Goal: Task Accomplishment & Management: Use online tool/utility

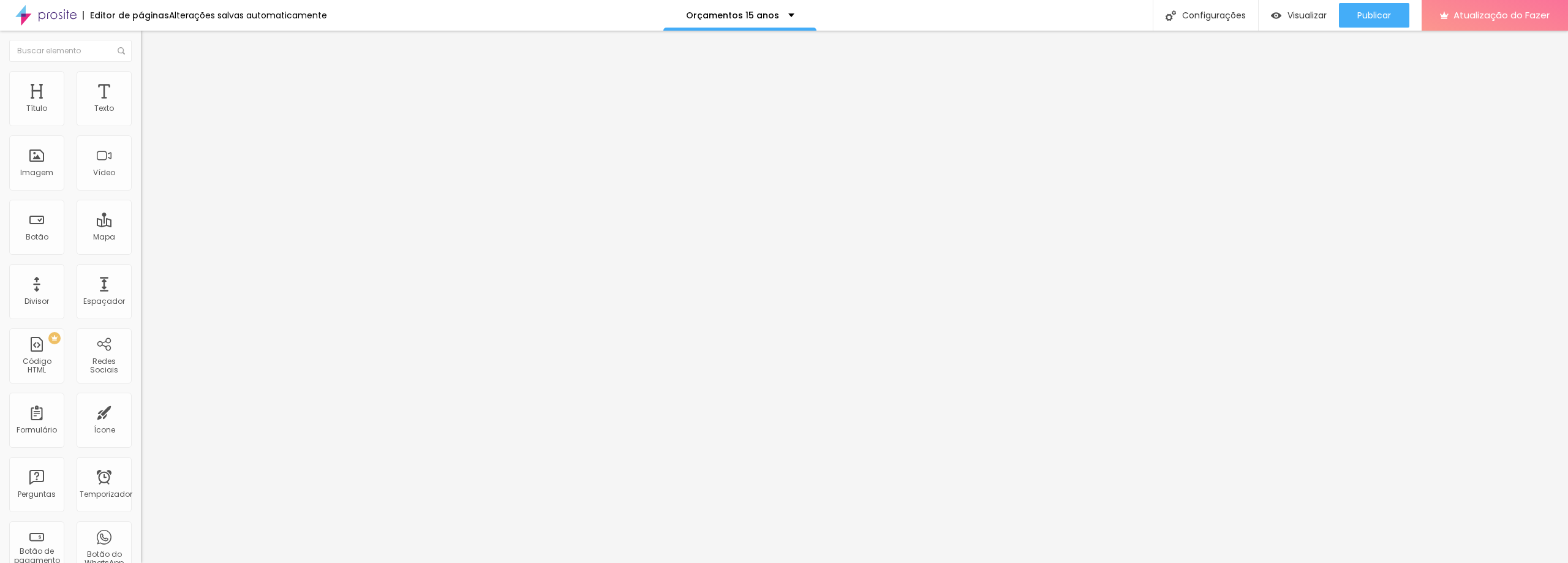
click at [140, 80] on li "Estilo" at bounding box center [211, 77] width 140 height 12
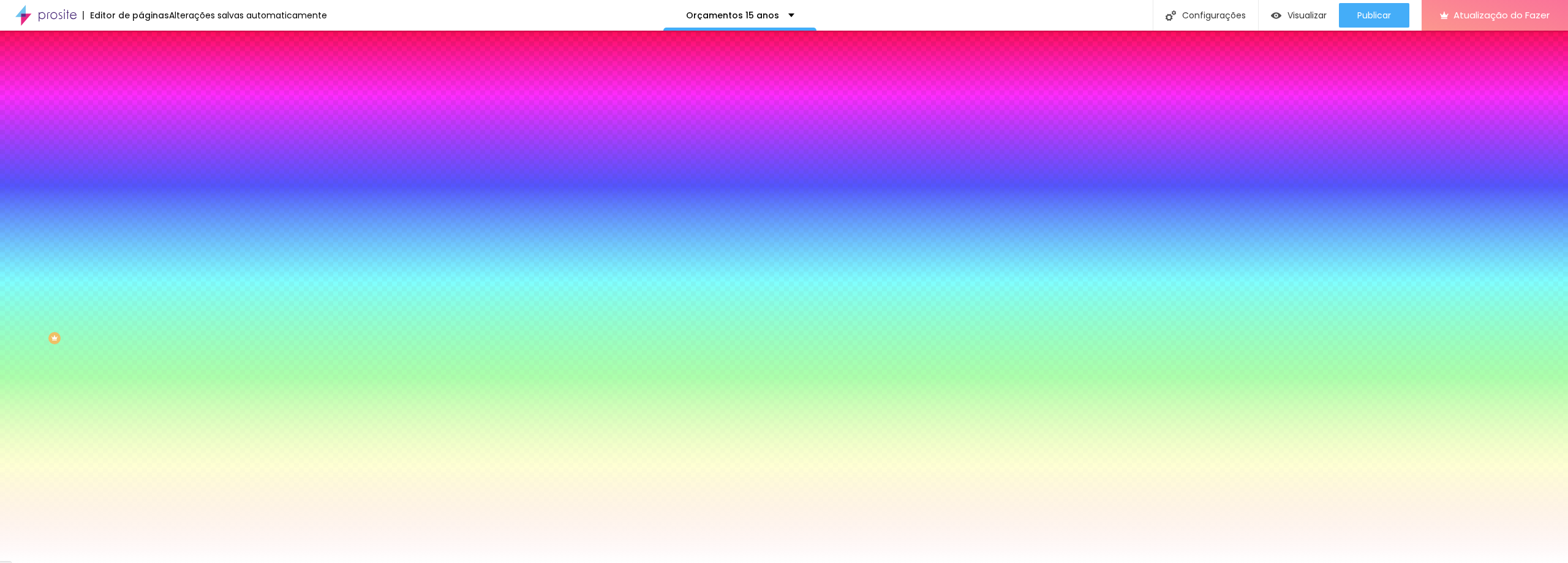
click at [148, 113] on font "Trocar imagem" at bounding box center [178, 108] width 60 height 11
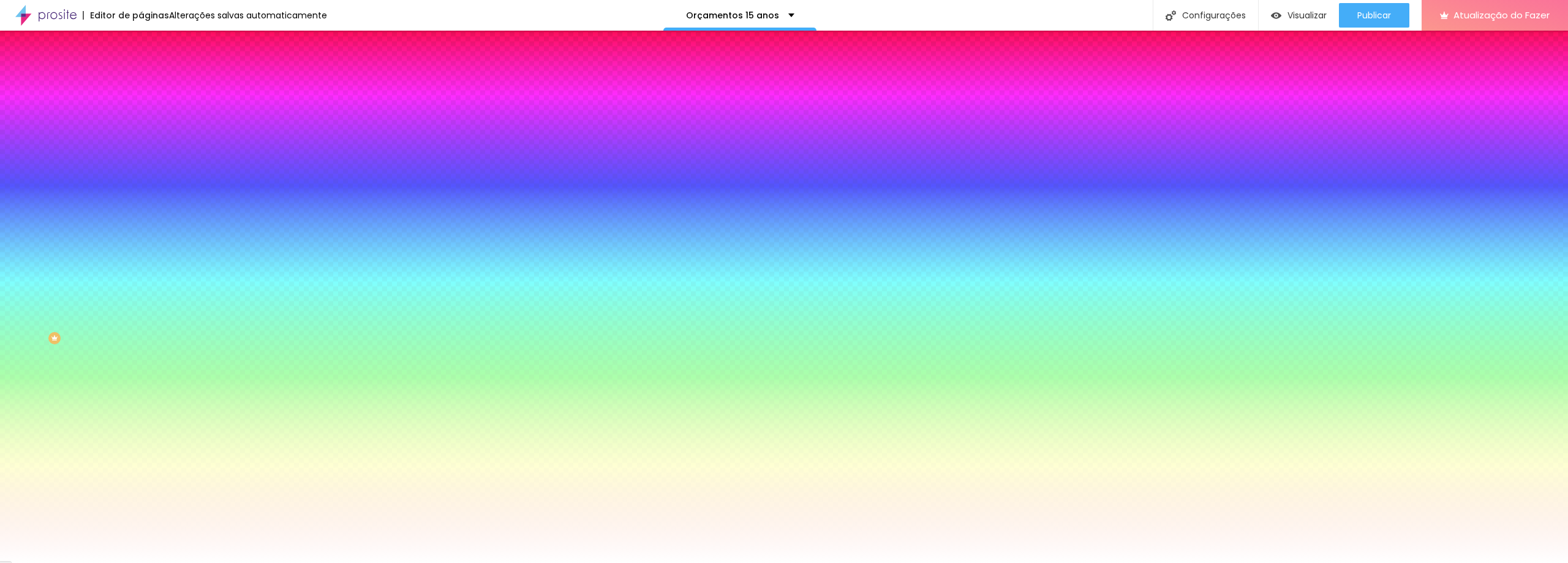
click at [152, 72] on font "Conteúdo" at bounding box center [171, 68] width 38 height 11
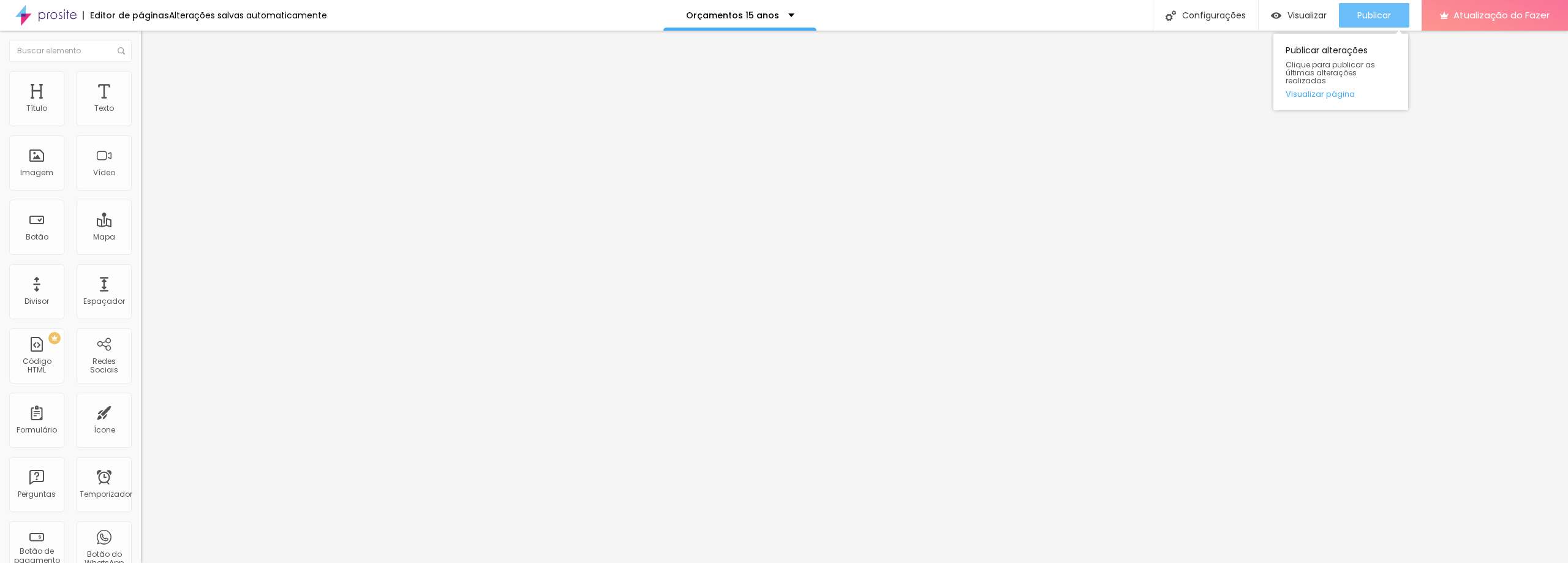
click at [1372, 13] on font "Publicar" at bounding box center [1374, 15] width 34 height 12
click at [1304, 15] on font "Visualizar" at bounding box center [1308, 15] width 39 height 12
click at [152, 84] on font "Estilo" at bounding box center [161, 79] width 19 height 11
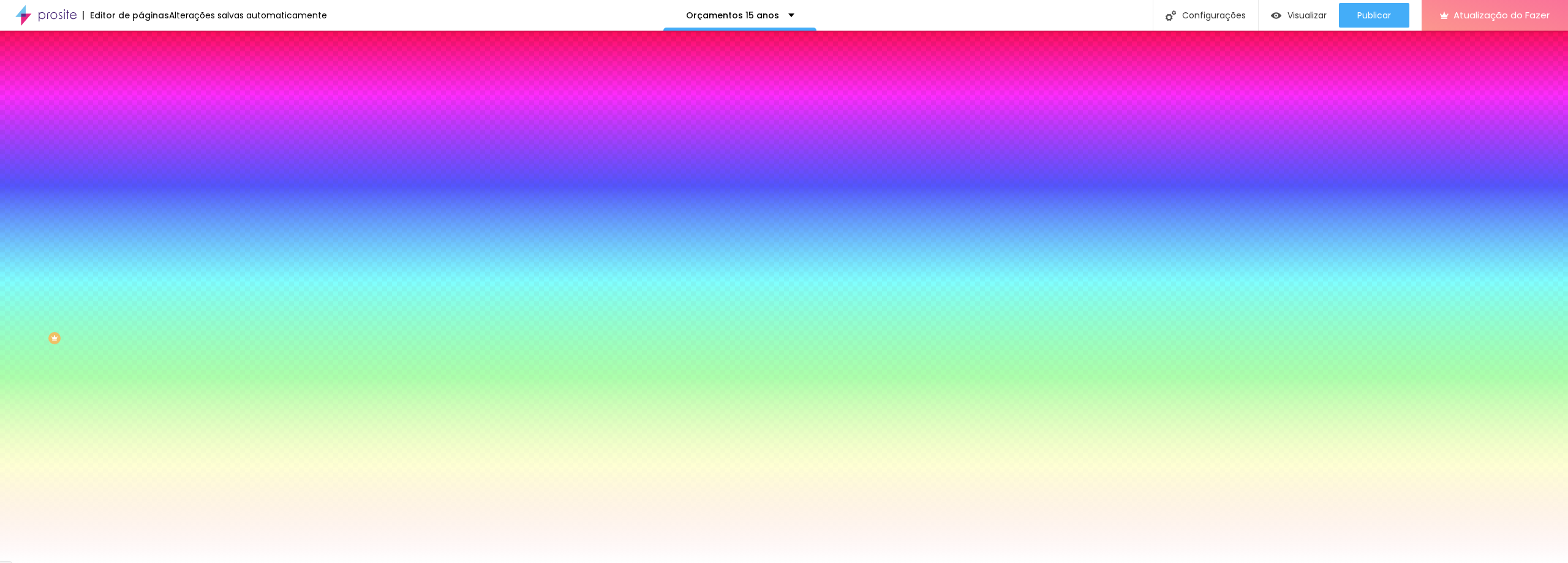
click at [140, 111] on div "Trocar imagem" at bounding box center [211, 108] width 140 height 9
click at [152, 86] on font "Avançado" at bounding box center [172, 92] width 40 height 11
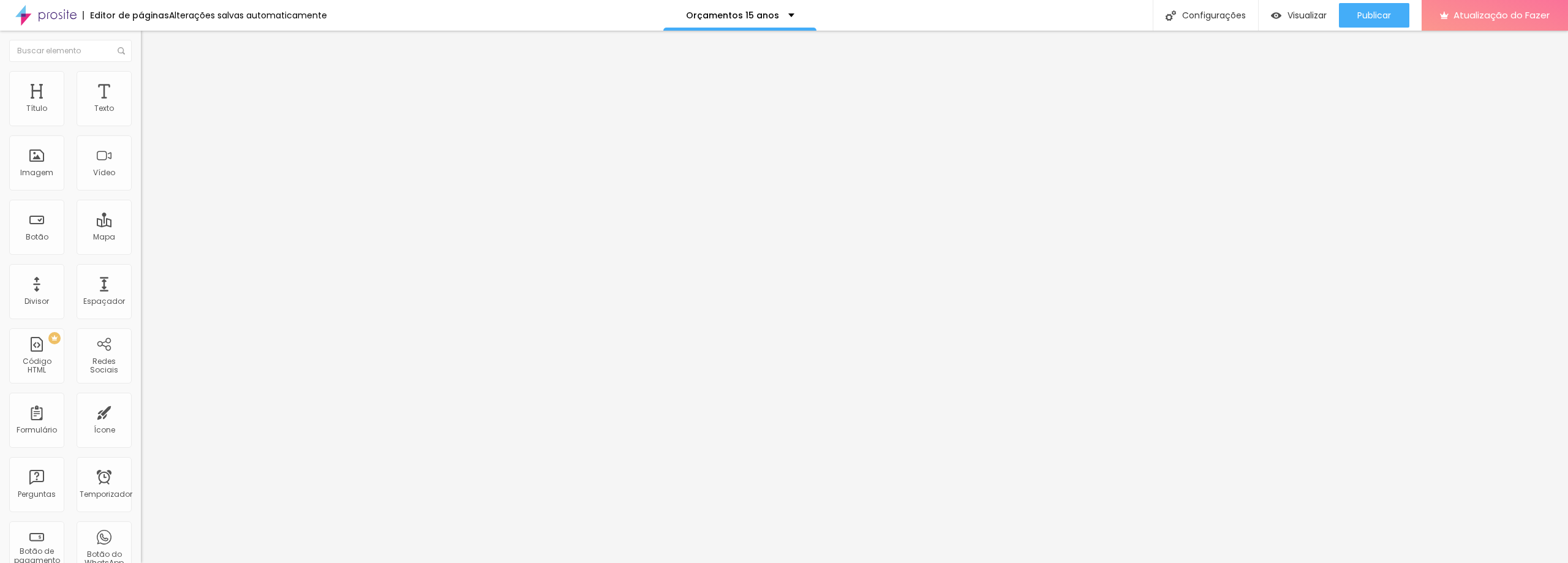
click at [152, 84] on font "Estilo" at bounding box center [161, 79] width 19 height 11
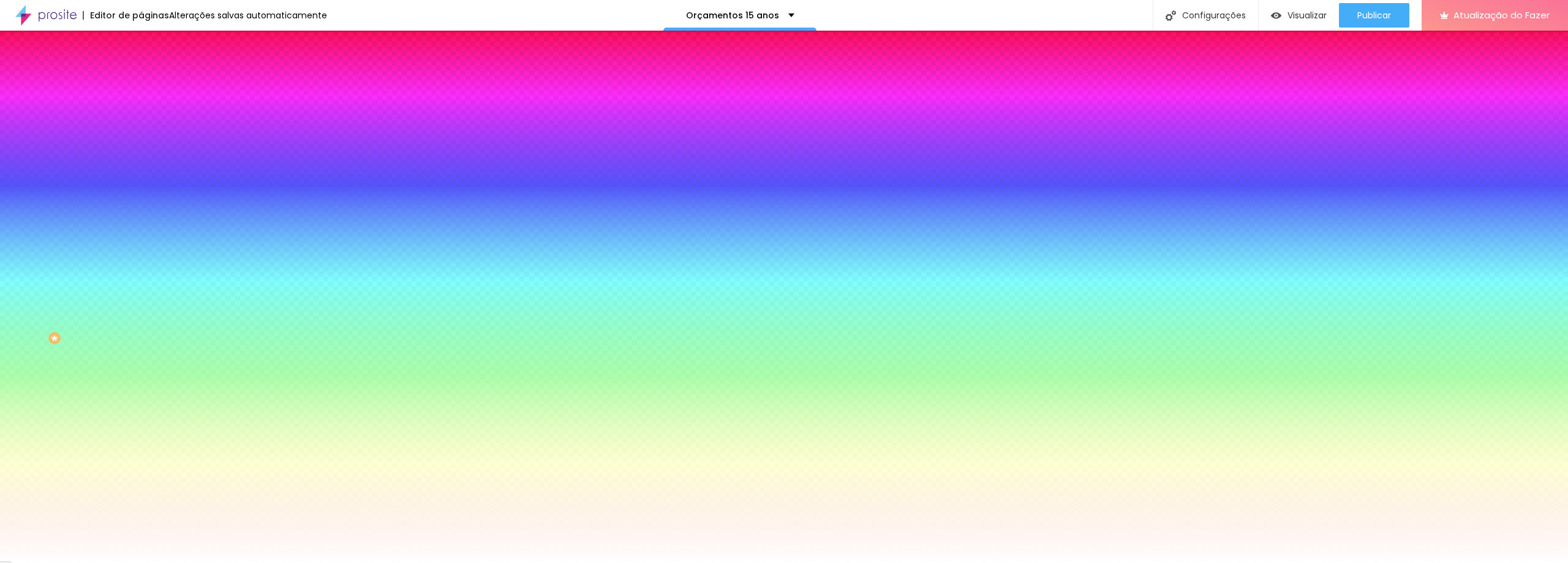
click at [152, 72] on font "Conteúdo" at bounding box center [171, 68] width 38 height 11
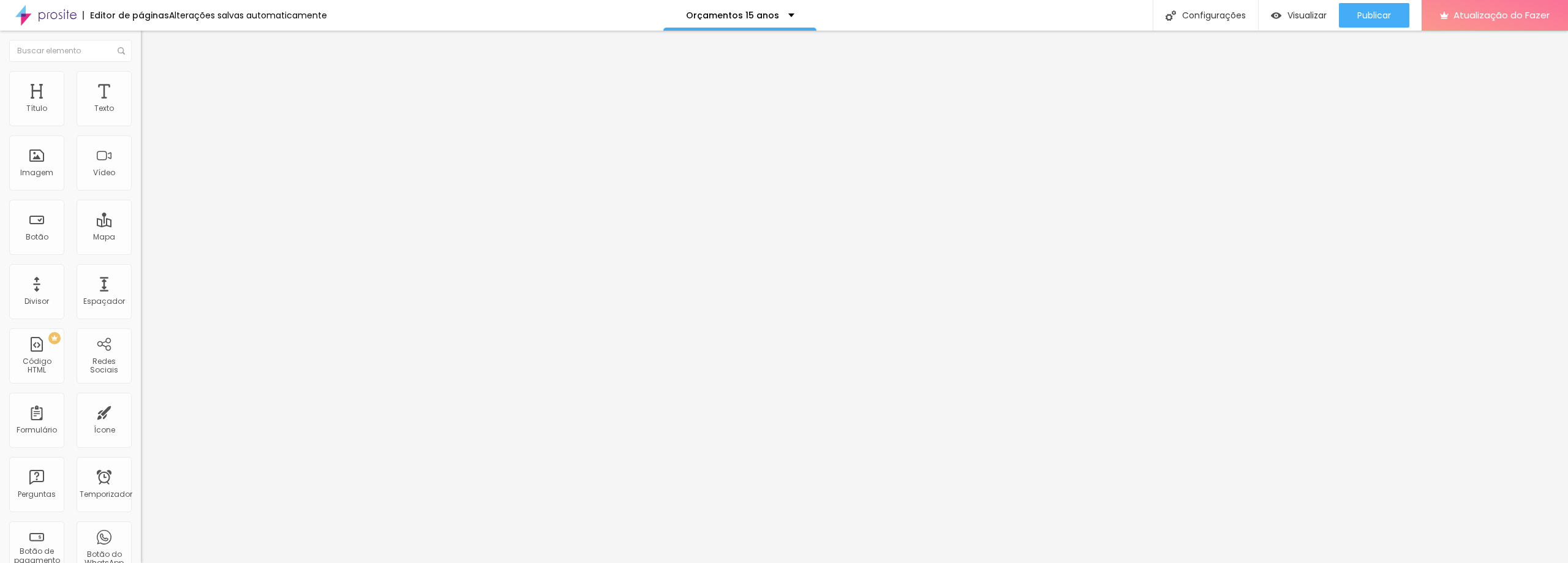
click at [140, 111] on font "Encaixotado" at bounding box center [164, 107] width 48 height 11
click at [140, 131] on span "Completo" at bounding box center [159, 125] width 37 height 11
click at [150, 43] on img "button" at bounding box center [155, 44] width 10 height 10
click at [36, 103] on font "Título" at bounding box center [36, 109] width 20 height 11
click at [39, 108] on font "Título" at bounding box center [36, 109] width 20 height 11
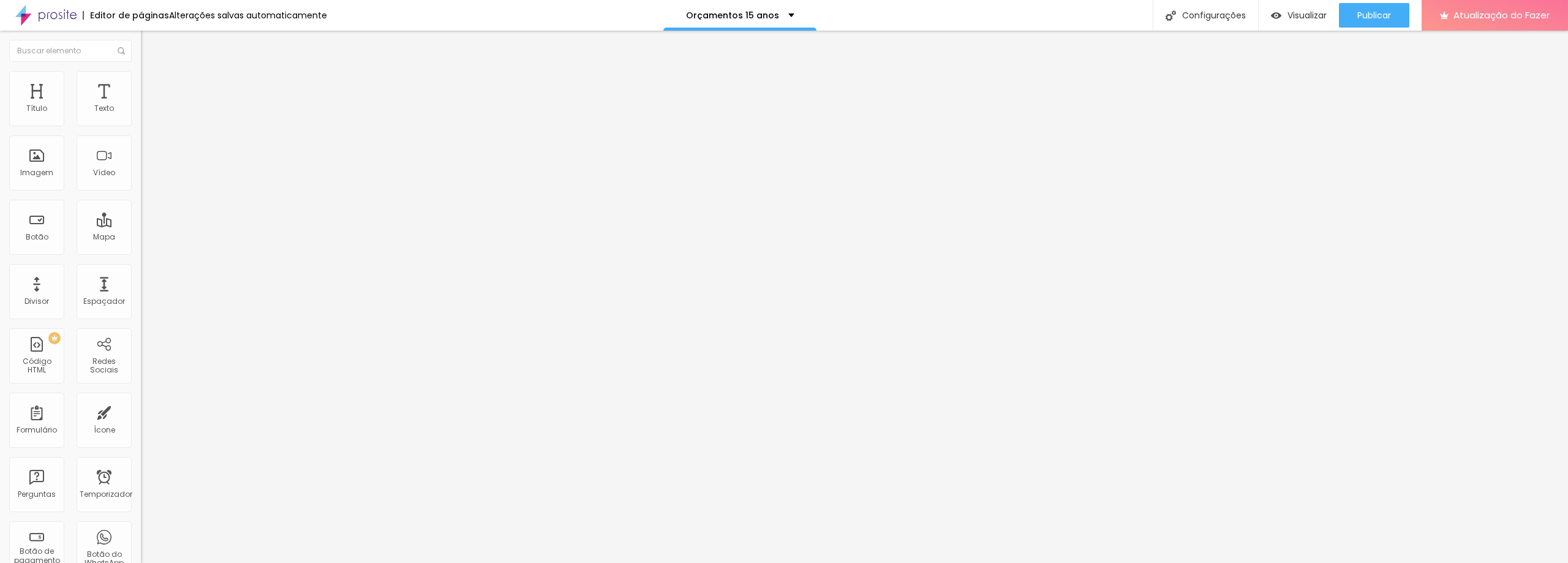
click at [147, 176] on icon "button" at bounding box center [149, 174] width 5 height 5
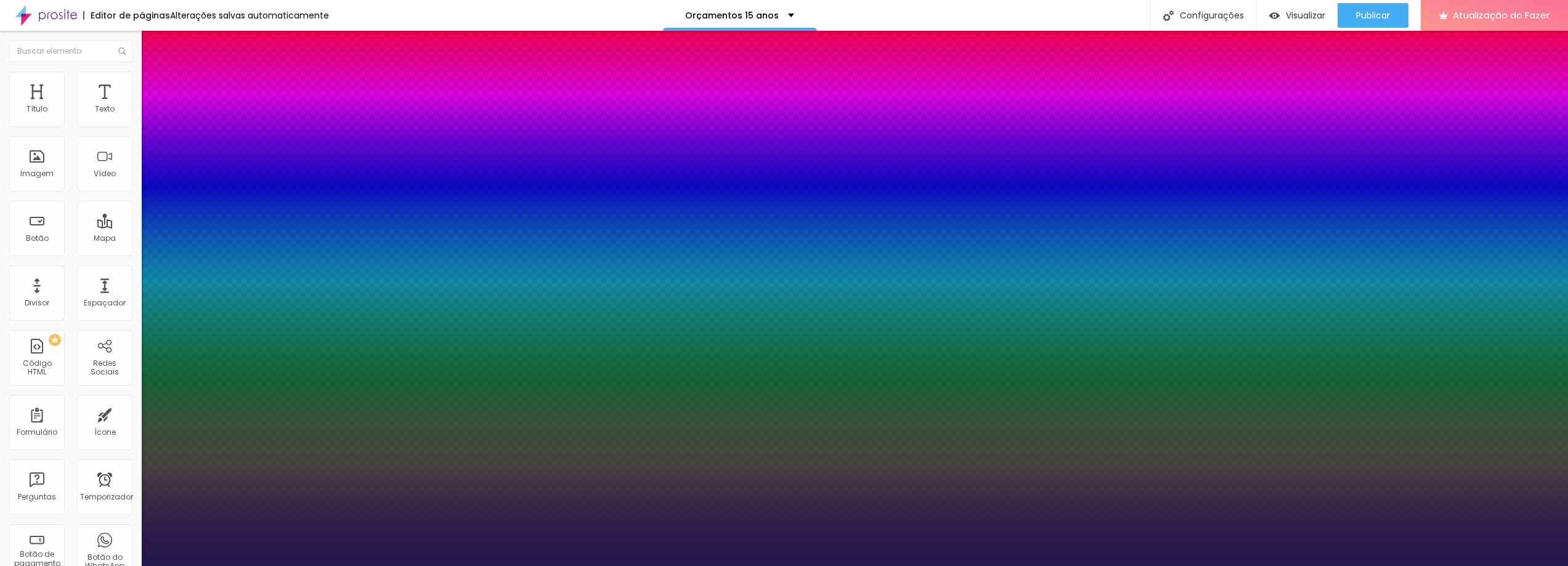
type input "1"
type input "23"
type input "1"
type input "29"
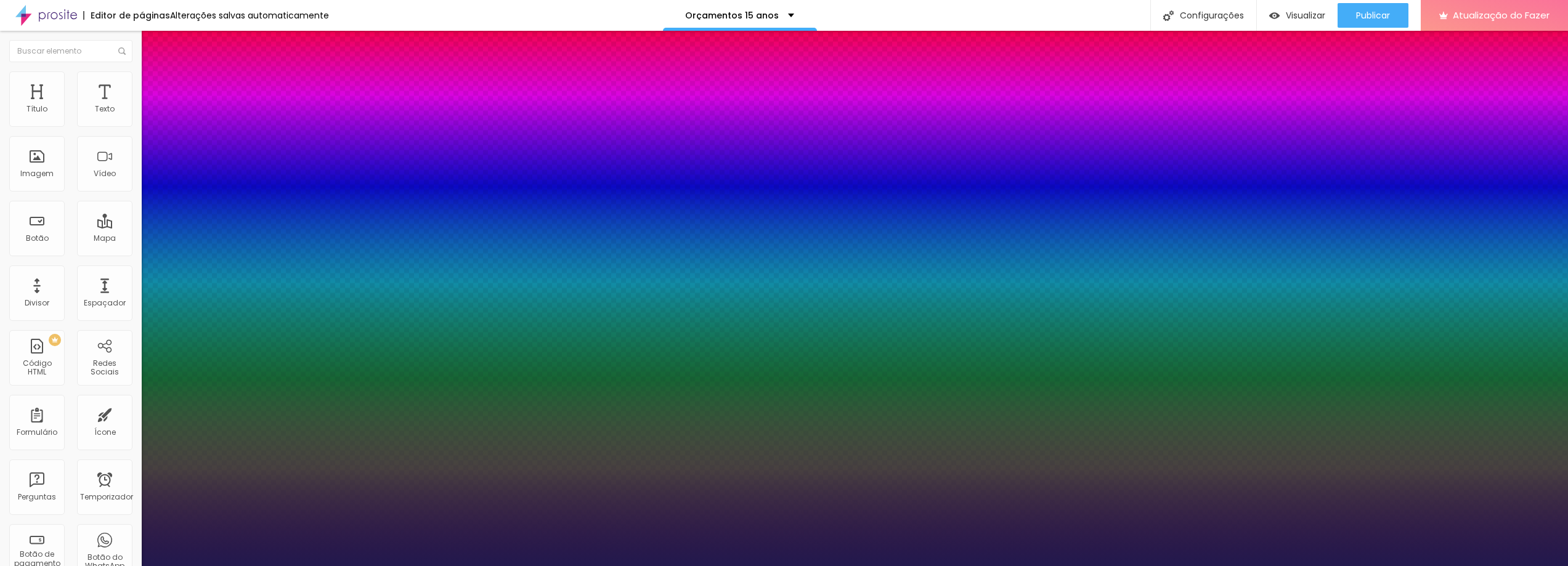
type input "29"
type input "1"
type input "30"
type input "1"
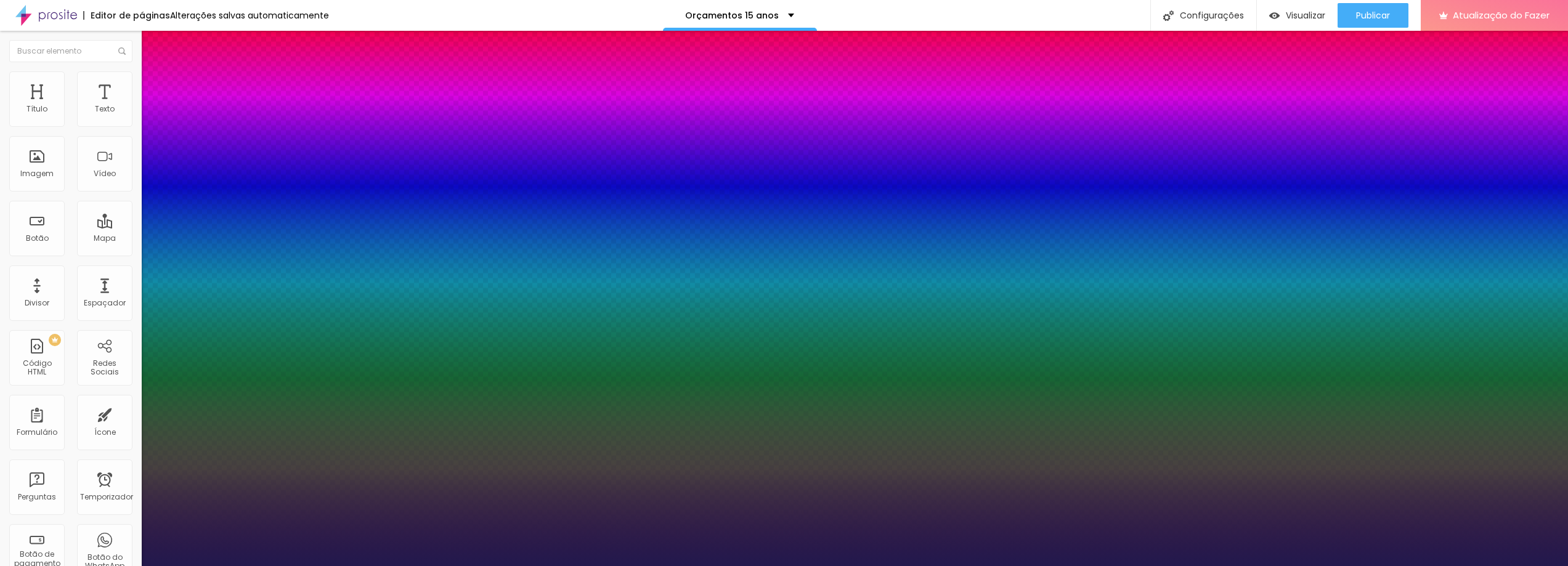
type input "32"
type input "1"
type input "38"
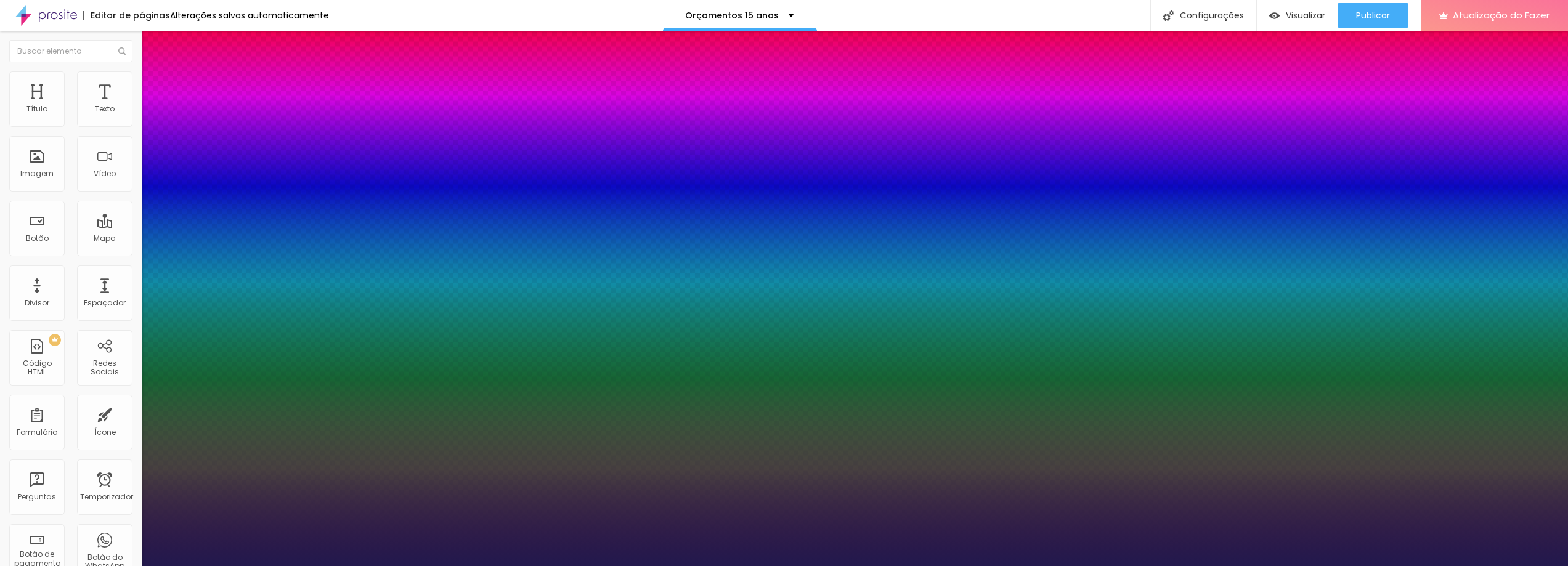
type input "1"
type input "39"
type input "1"
type input "40"
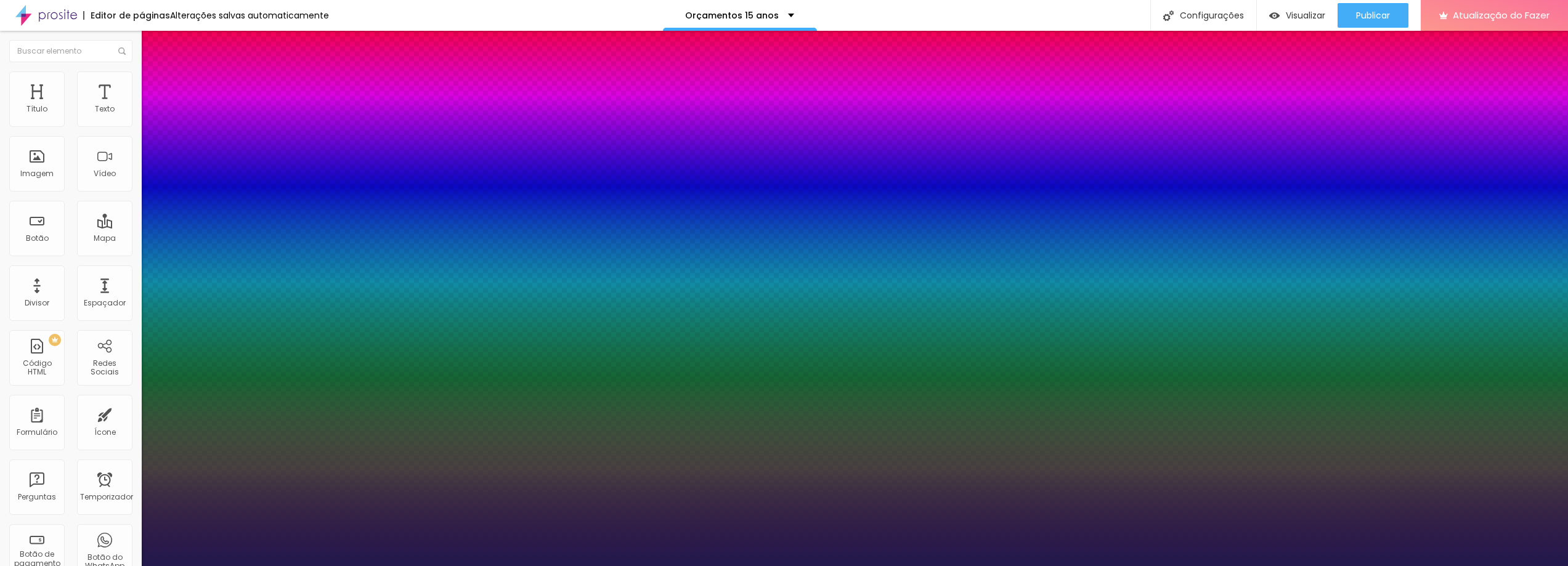
type input "40"
type input "1"
type input "41"
type input "1"
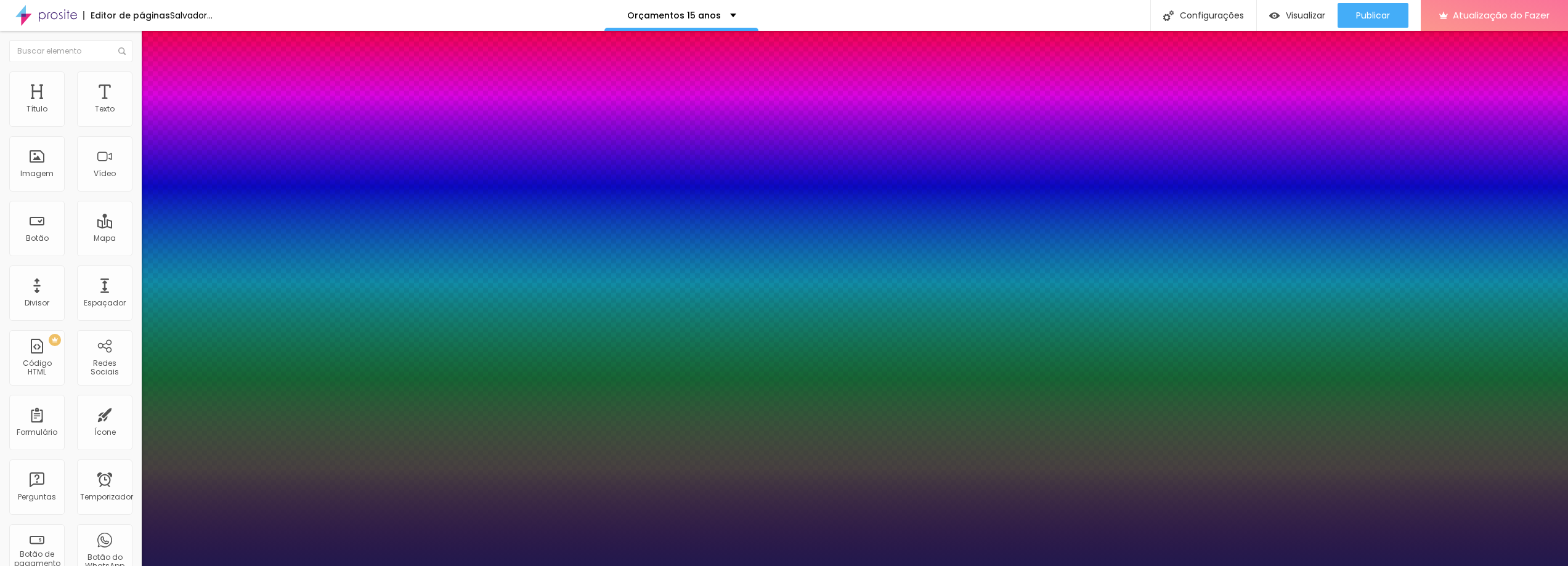
type input "43"
type input "1"
type input "42"
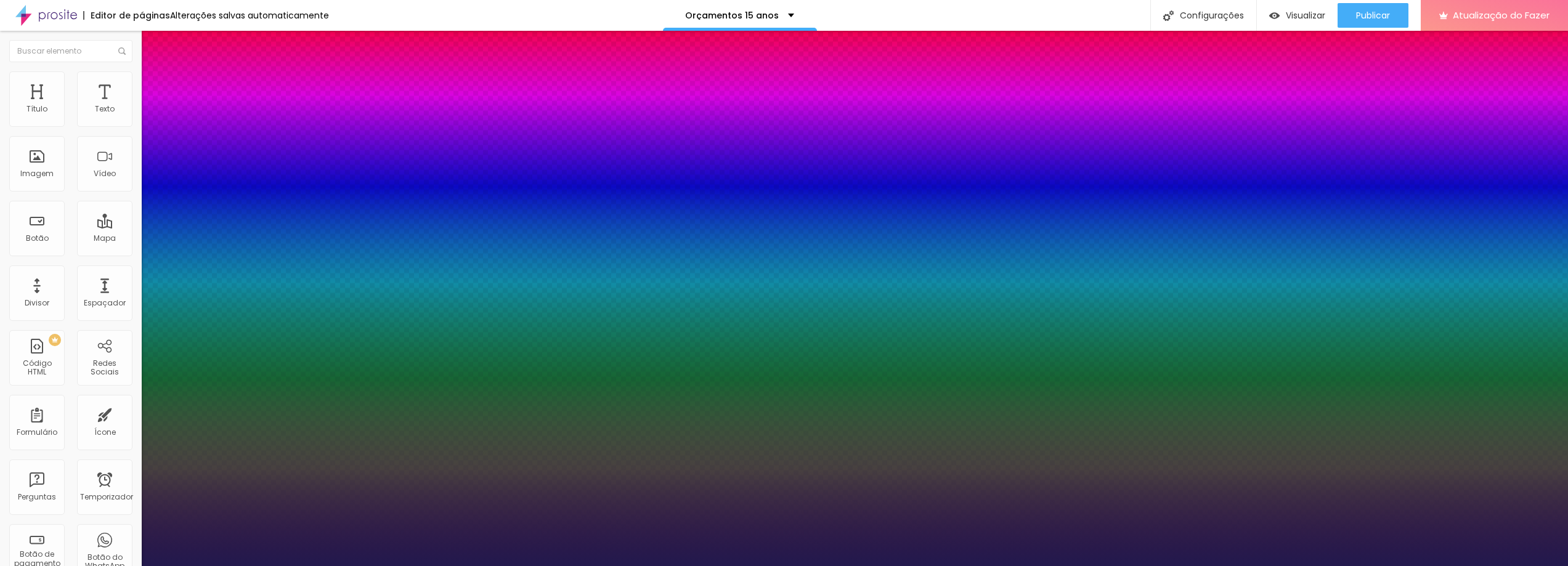
type input "1"
type input "41"
type input "1"
type input "40"
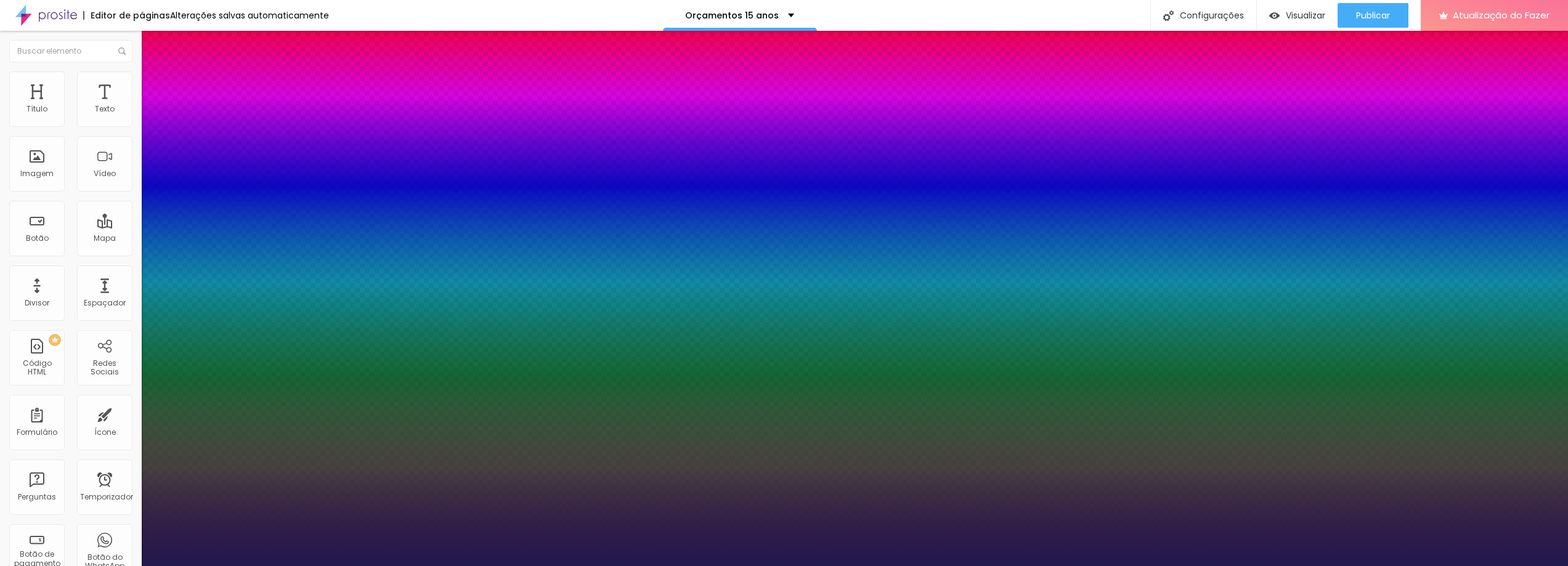
type input "40"
type input "1"
drag, startPoint x: 165, startPoint y: 348, endPoint x: 190, endPoint y: 345, distance: 25.2
type input "40"
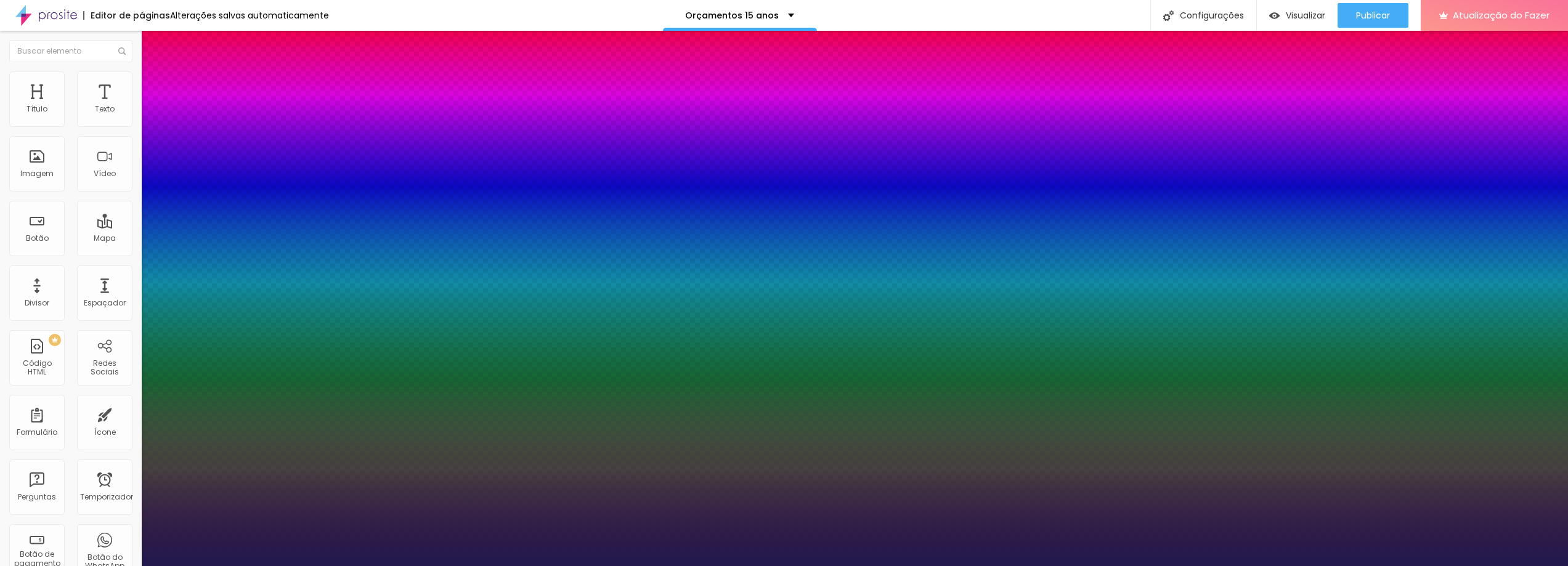
click at [1431, 566] on div at bounding box center [784, 566] width 1568 height 0
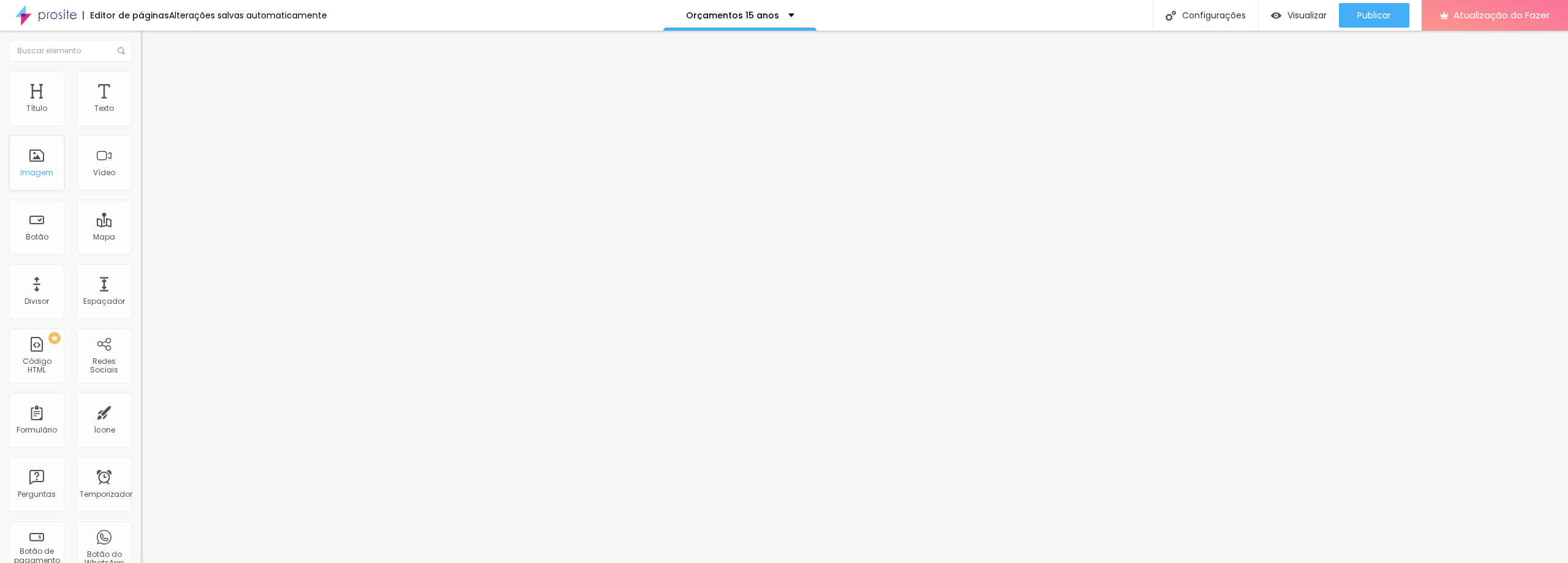
click at [41, 178] on font "Imagem" at bounding box center [36, 173] width 33 height 11
click at [43, 172] on font "Imagem" at bounding box center [36, 173] width 33 height 11
click at [148, 106] on font "Adicionar imagem" at bounding box center [184, 101] width 72 height 11
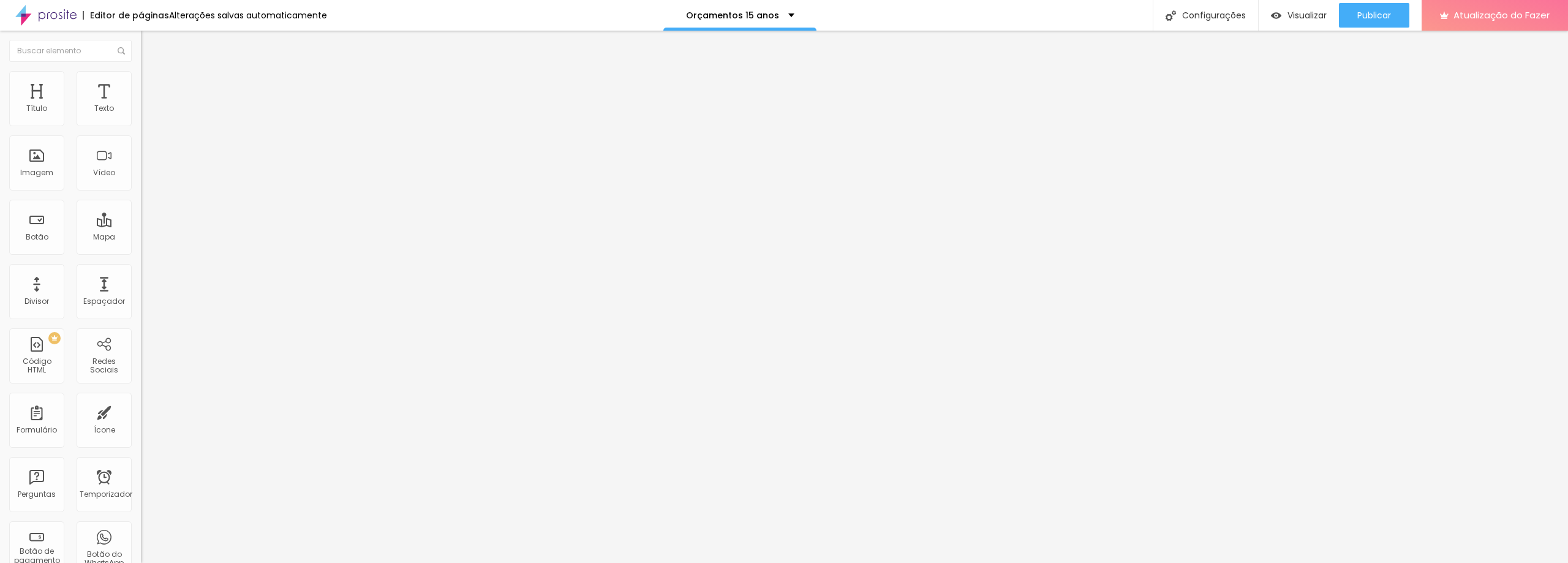
click at [140, 104] on div "Adicionar imagem" at bounding box center [211, 101] width 140 height 9
click at [148, 106] on font "Adicionar imagem" at bounding box center [184, 101] width 72 height 11
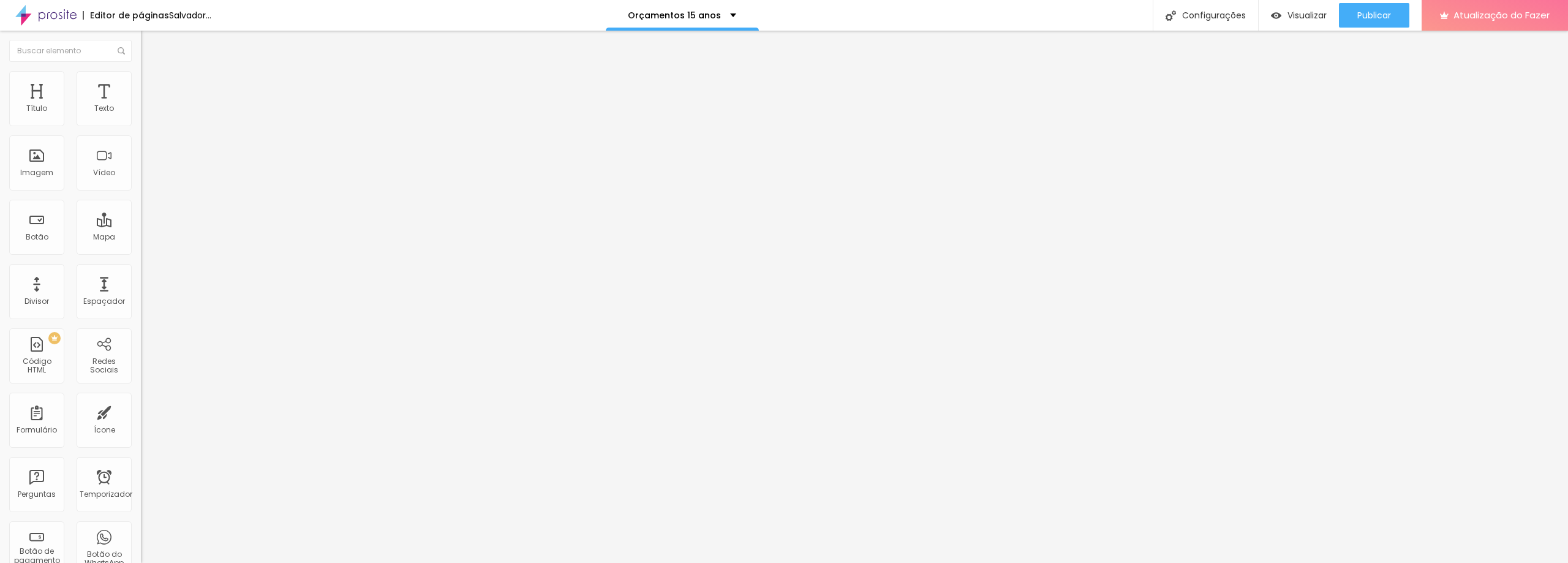
click at [148, 106] on font "Adicionar imagem" at bounding box center [184, 101] width 72 height 11
click at [140, 192] on font "Original" at bounding box center [155, 187] width 29 height 11
click at [140, 213] on div "Quadrado 1:1" at bounding box center [211, 209] width 140 height 7
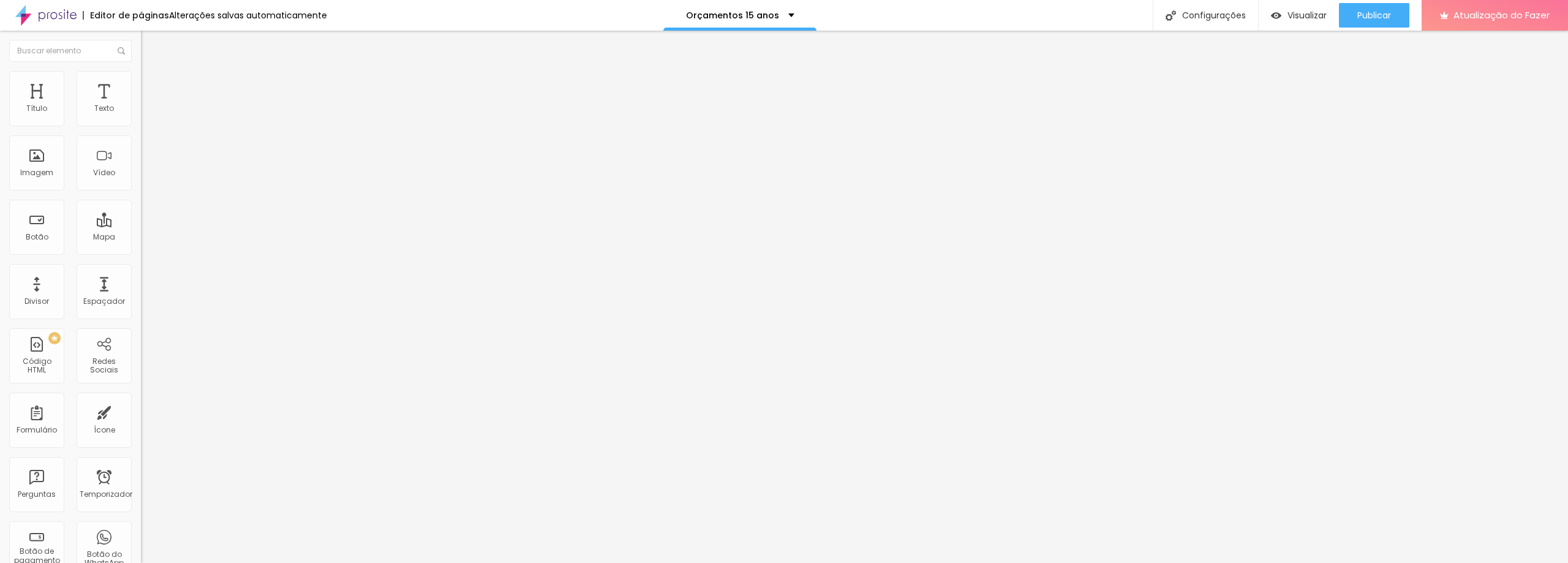
click at [140, 192] on font "Original" at bounding box center [155, 187] width 29 height 11
click at [140, 213] on font "Quadrado" at bounding box center [160, 209] width 40 height 11
click at [140, 192] on span "Original" at bounding box center [155, 187] width 29 height 11
click at [140, 213] on span "Quadrado" at bounding box center [160, 209] width 40 height 11
click at [140, 104] on div "Trocar imagem" at bounding box center [211, 101] width 140 height 9
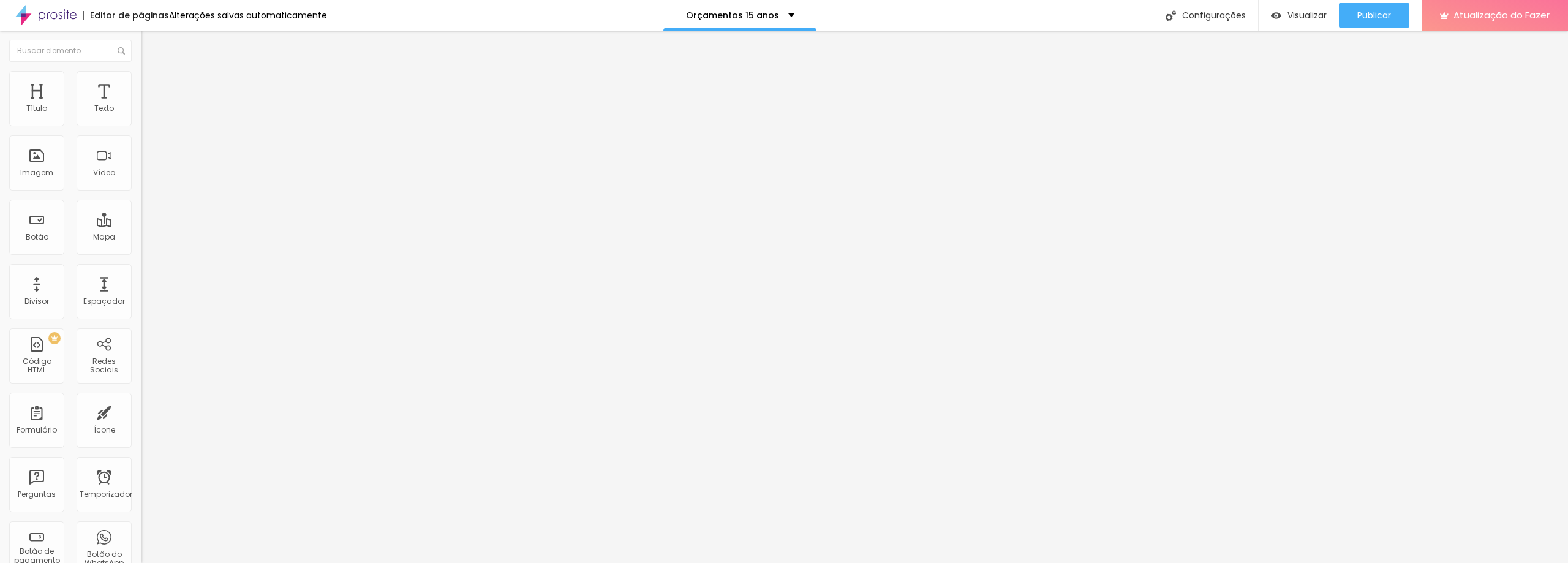
drag, startPoint x: 71, startPoint y: 147, endPoint x: 76, endPoint y: 127, distance: 20.6
click at [140, 104] on div "Trocar imagem" at bounding box center [211, 101] width 140 height 9
click at [140, 84] on li "Estilo" at bounding box center [211, 77] width 140 height 12
type input "95"
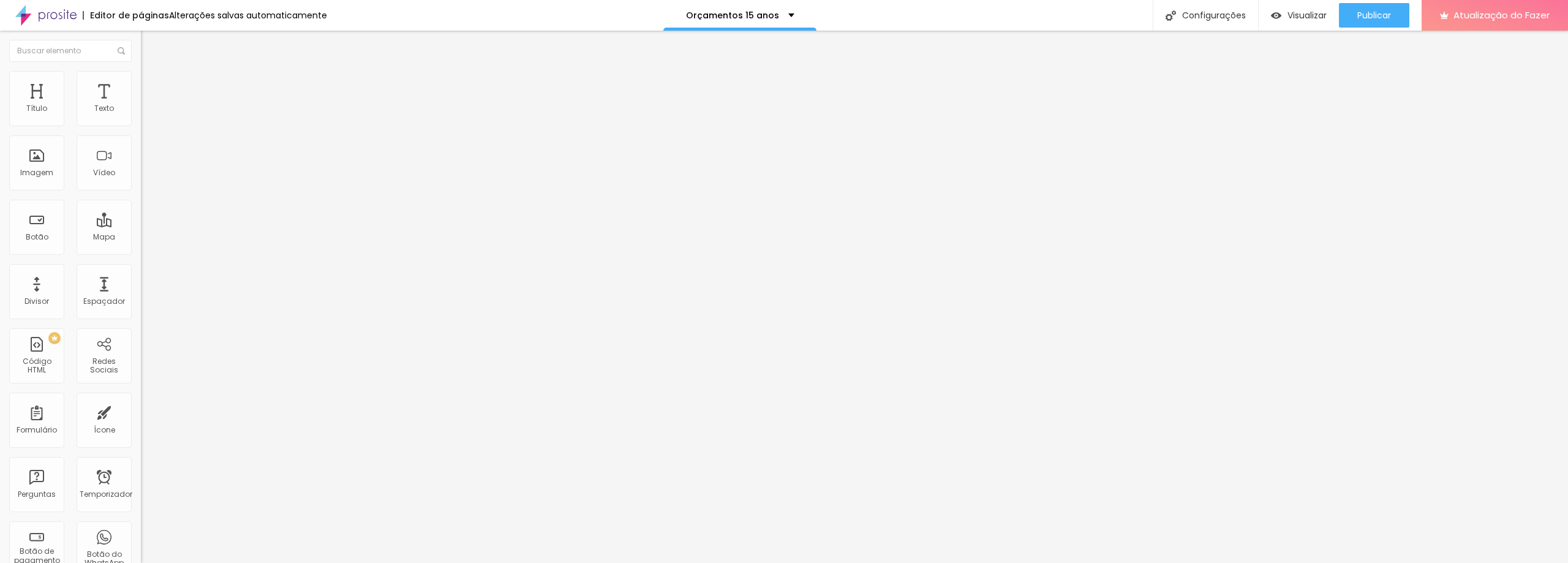
type input "75"
drag, startPoint x: 127, startPoint y: 133, endPoint x: 92, endPoint y: 133, distance: 35.0
type input "75"
click at [140, 125] on input "range" at bounding box center [180, 120] width 79 height 10
type input "80"
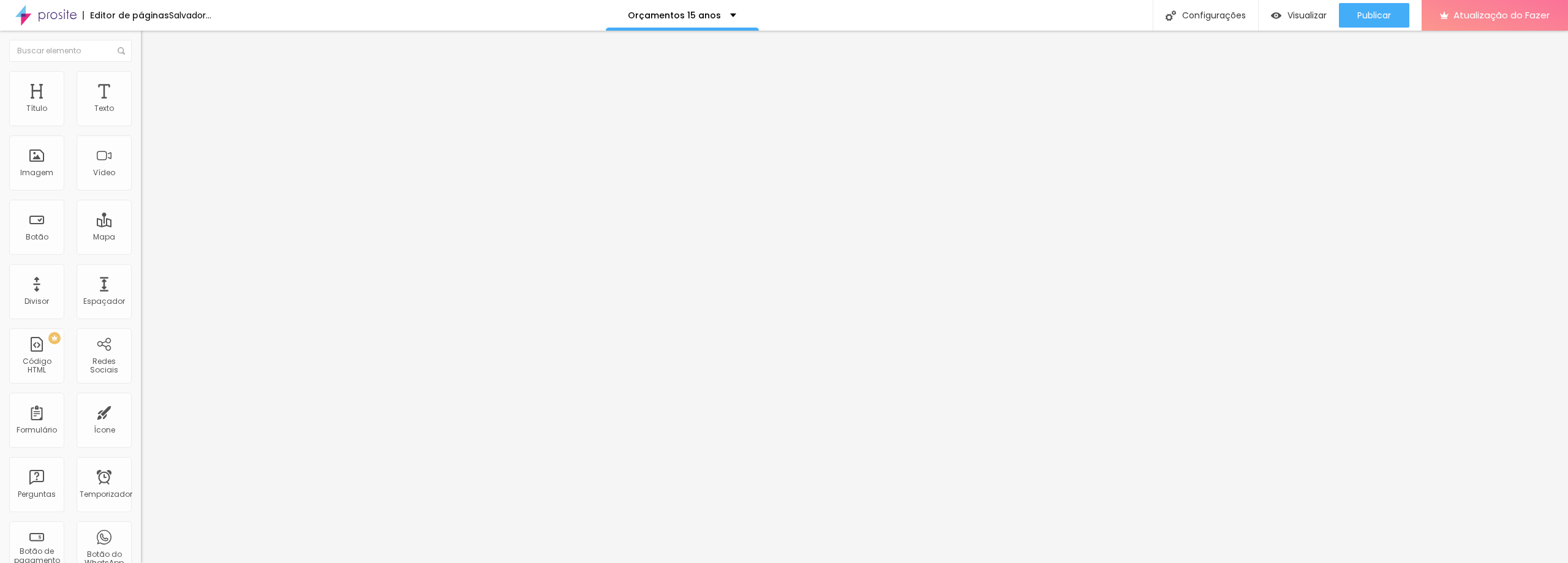
type input "80"
type input "100"
drag, startPoint x: 92, startPoint y: 133, endPoint x: 132, endPoint y: 138, distance: 40.3
type input "100"
click at [140, 125] on input "range" at bounding box center [180, 120] width 79 height 10
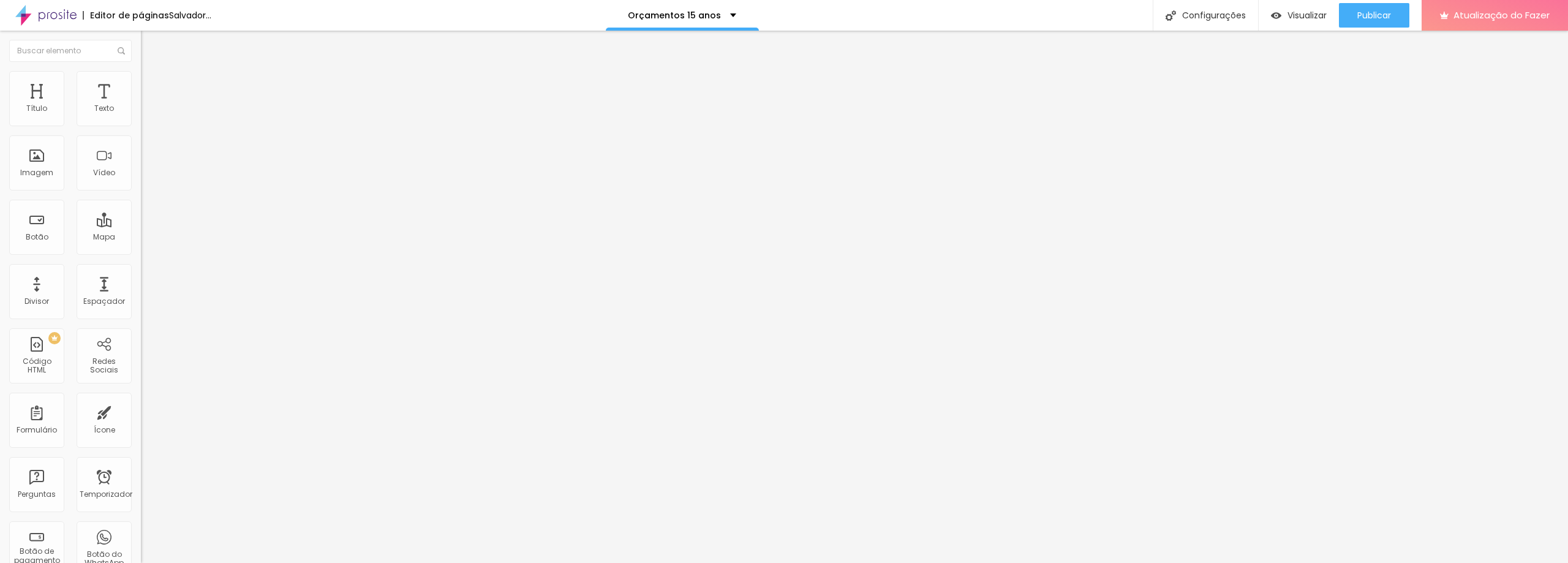
click at [152, 86] on font "Avançado" at bounding box center [172, 92] width 40 height 11
click at [152, 72] on font "Conteúdo" at bounding box center [171, 68] width 38 height 11
click at [37, 161] on div "Imagem" at bounding box center [36, 163] width 55 height 55
click at [148, 106] on font "Adicionar imagem" at bounding box center [184, 101] width 72 height 11
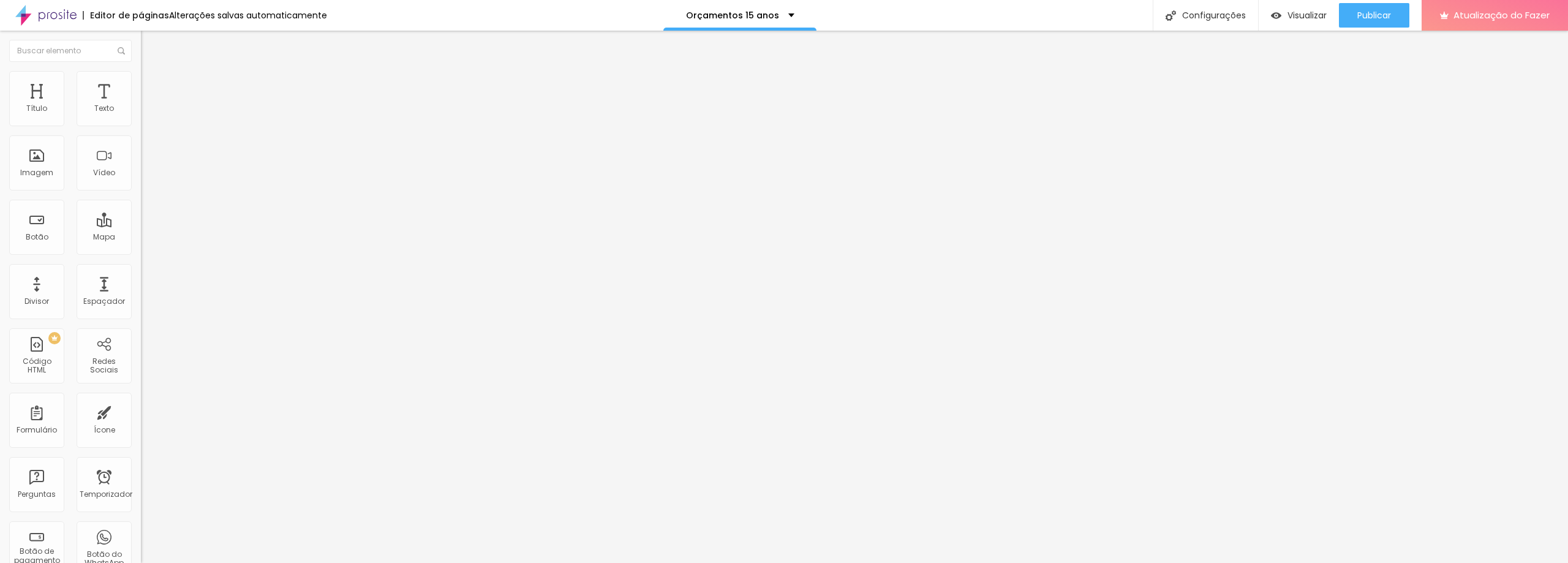
click at [148, 106] on font "Adicionar imagem" at bounding box center [184, 101] width 72 height 11
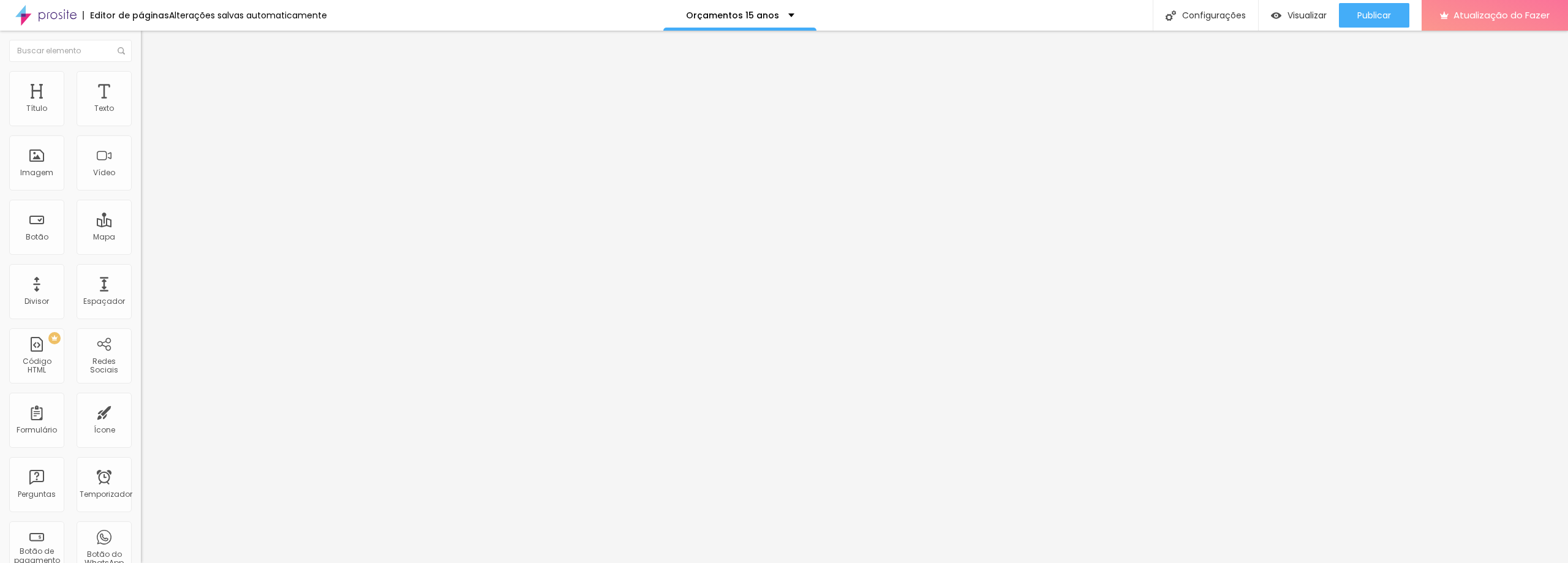
click at [148, 106] on font "Adicionar imagem" at bounding box center [184, 101] width 72 height 11
click at [140, 192] on font "Original" at bounding box center [155, 187] width 29 height 11
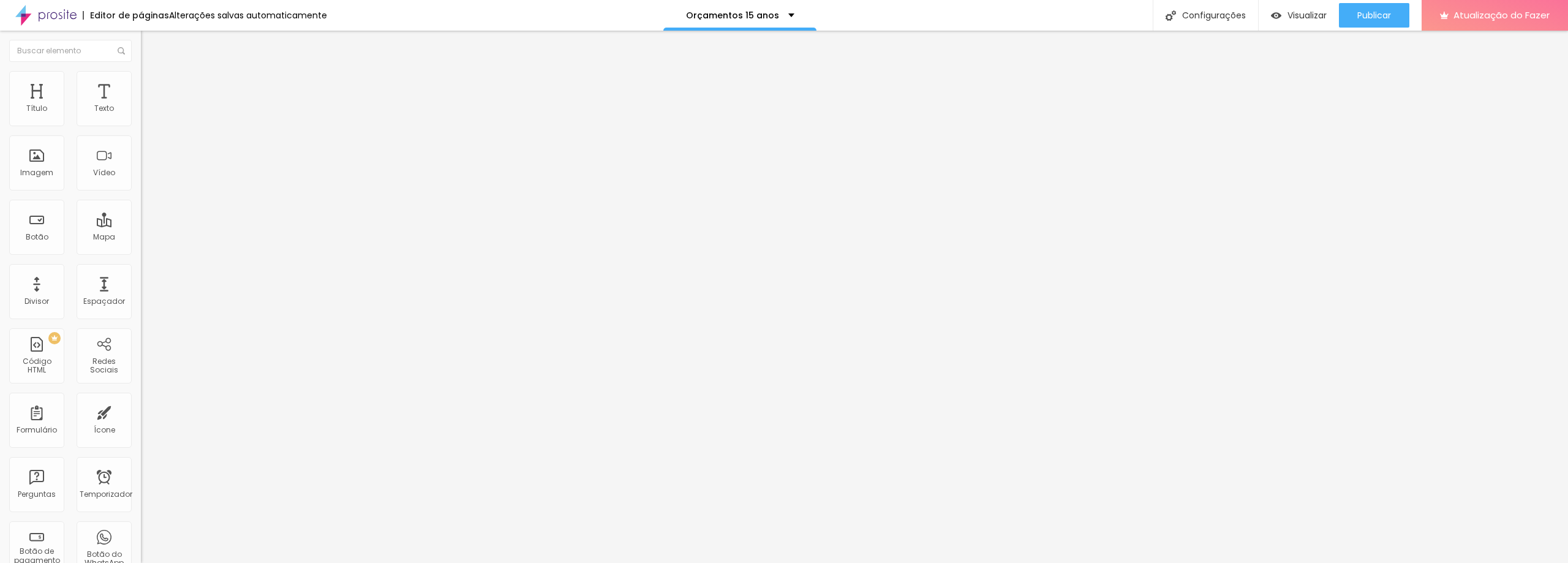
click at [140, 213] on font "Quadrado" at bounding box center [160, 209] width 40 height 11
click at [140, 192] on font "Original" at bounding box center [155, 187] width 29 height 11
click at [140, 213] on span "Quadrado" at bounding box center [160, 209] width 40 height 11
click at [140, 192] on font "Original" at bounding box center [155, 187] width 29 height 11
click at [140, 213] on span "Quadrado" at bounding box center [160, 209] width 40 height 11
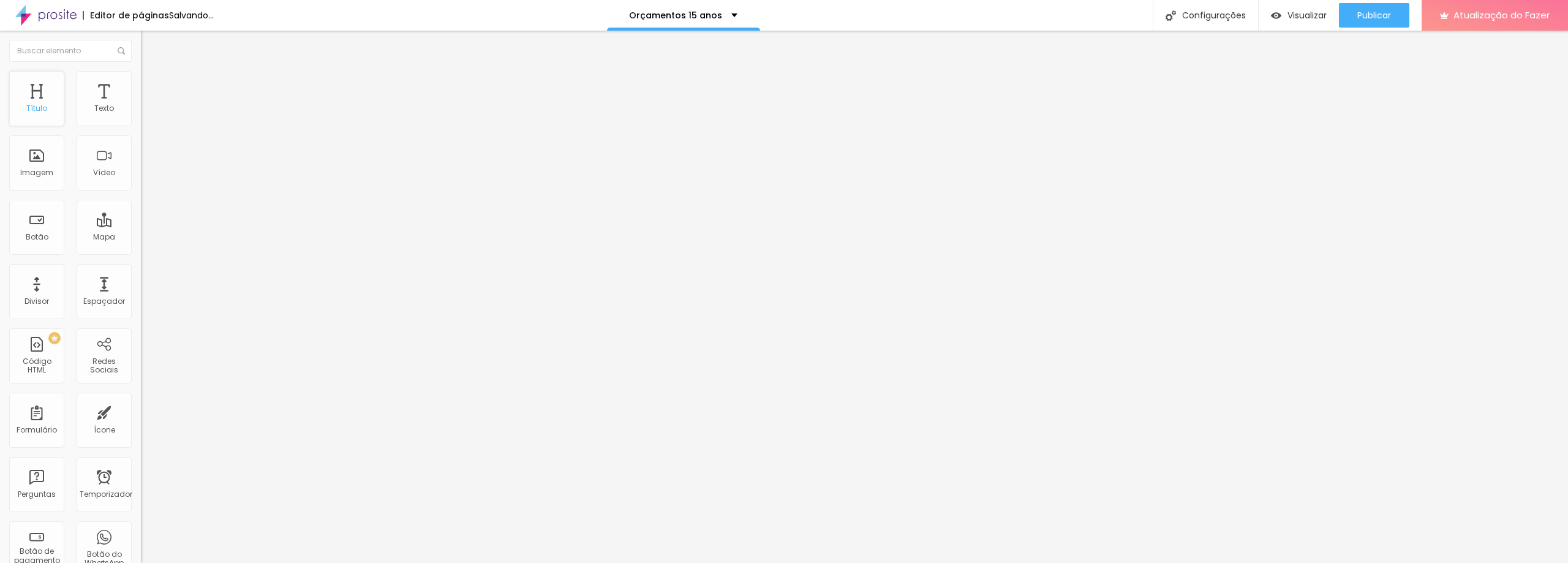
click at [41, 109] on font "Título" at bounding box center [36, 109] width 20 height 11
click at [146, 178] on icon "button" at bounding box center [149, 174] width 7 height 7
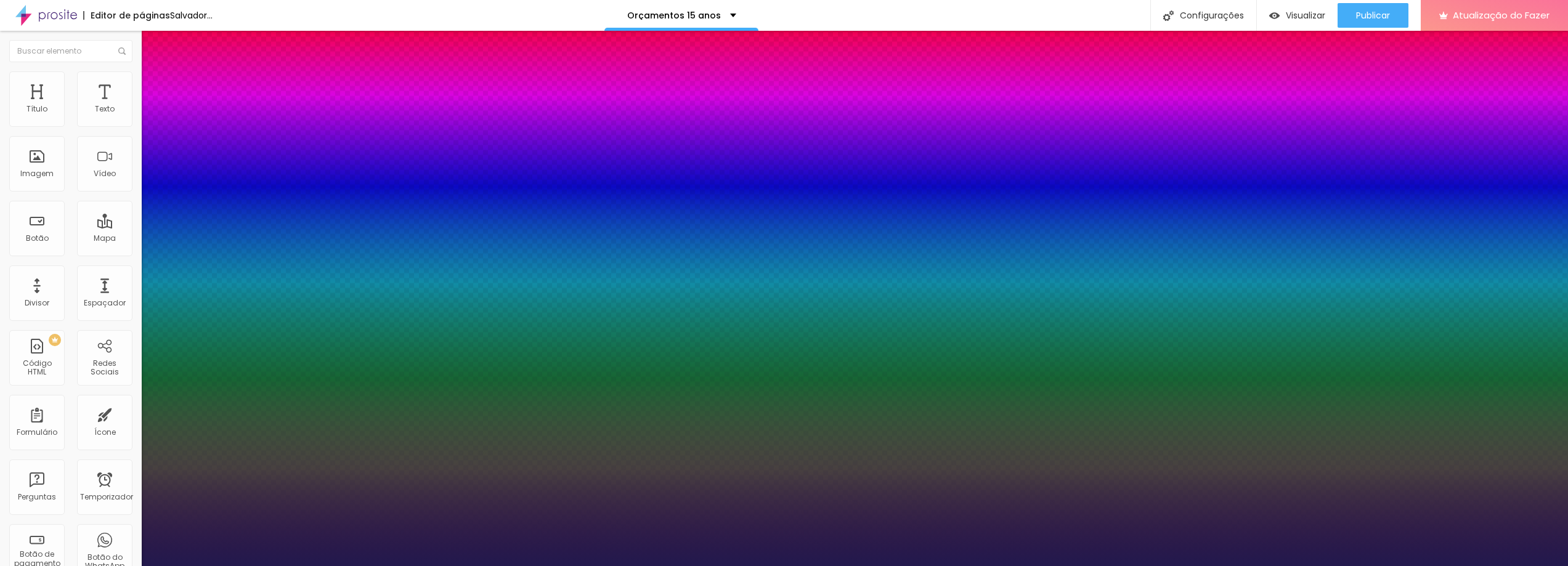
type input "1"
type input "39"
type input "1"
type input "45"
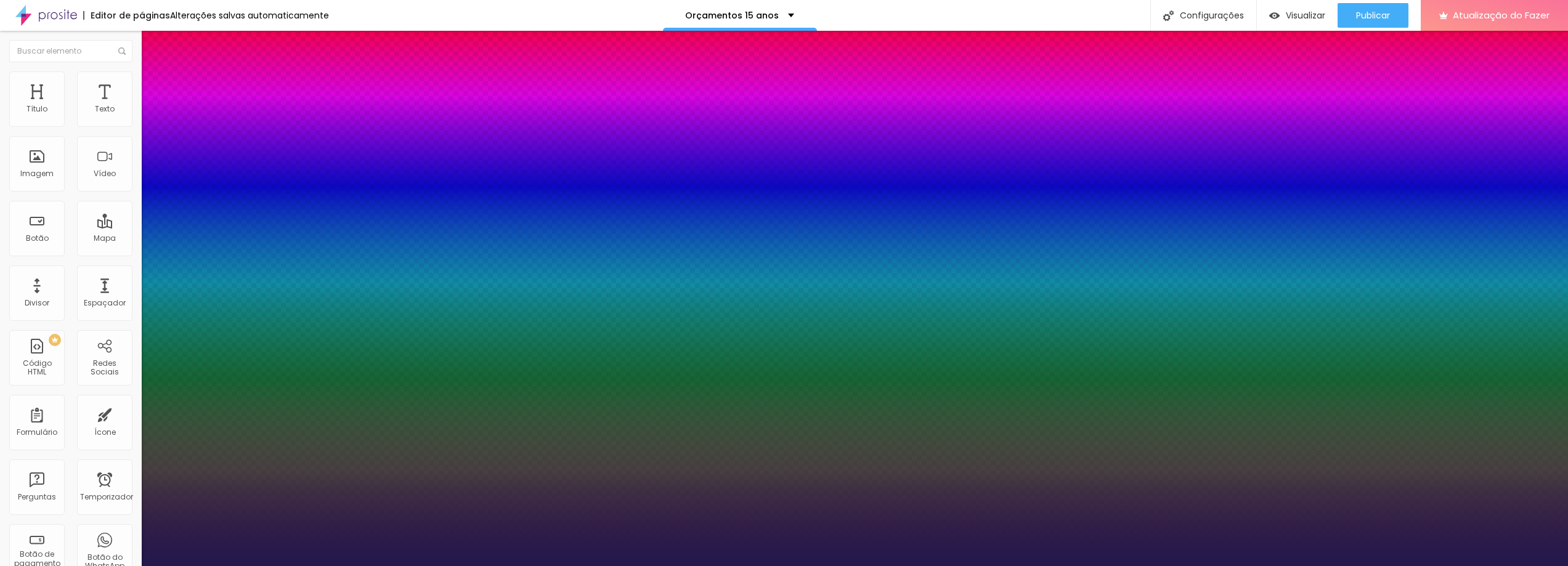
type input "45"
type input "1"
type input "44"
type input "1"
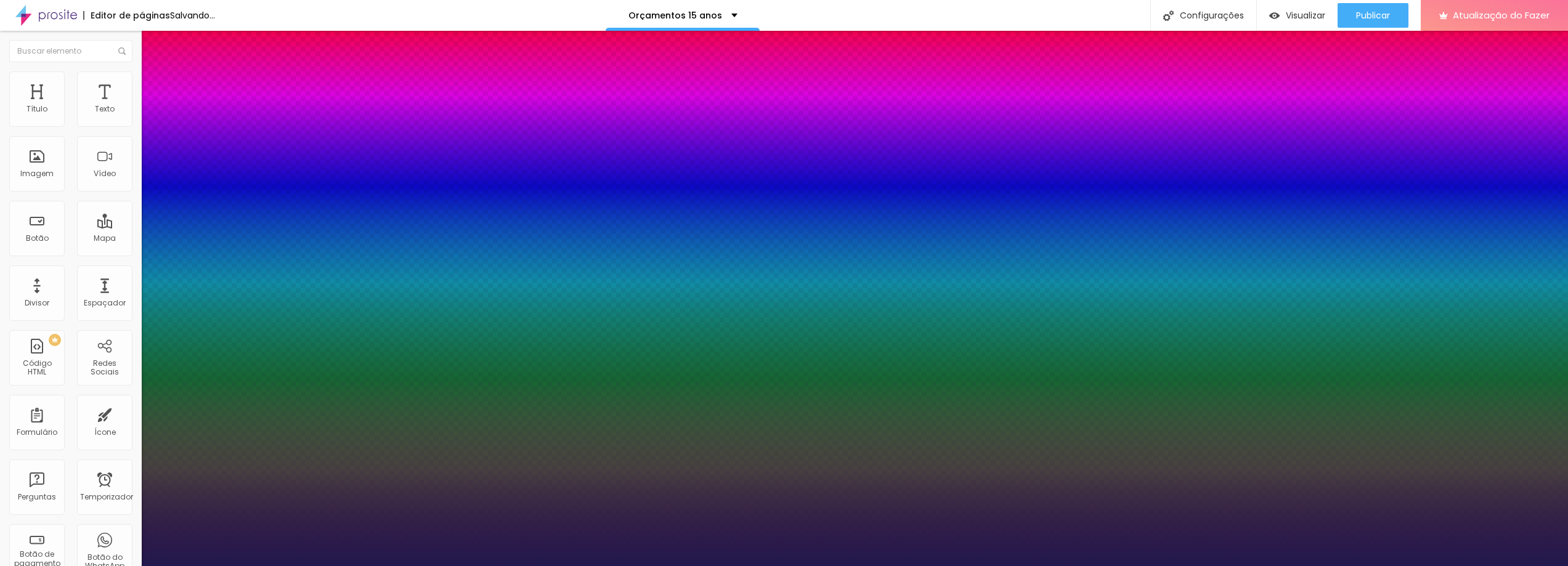
type input "48"
type input "1"
type input "53"
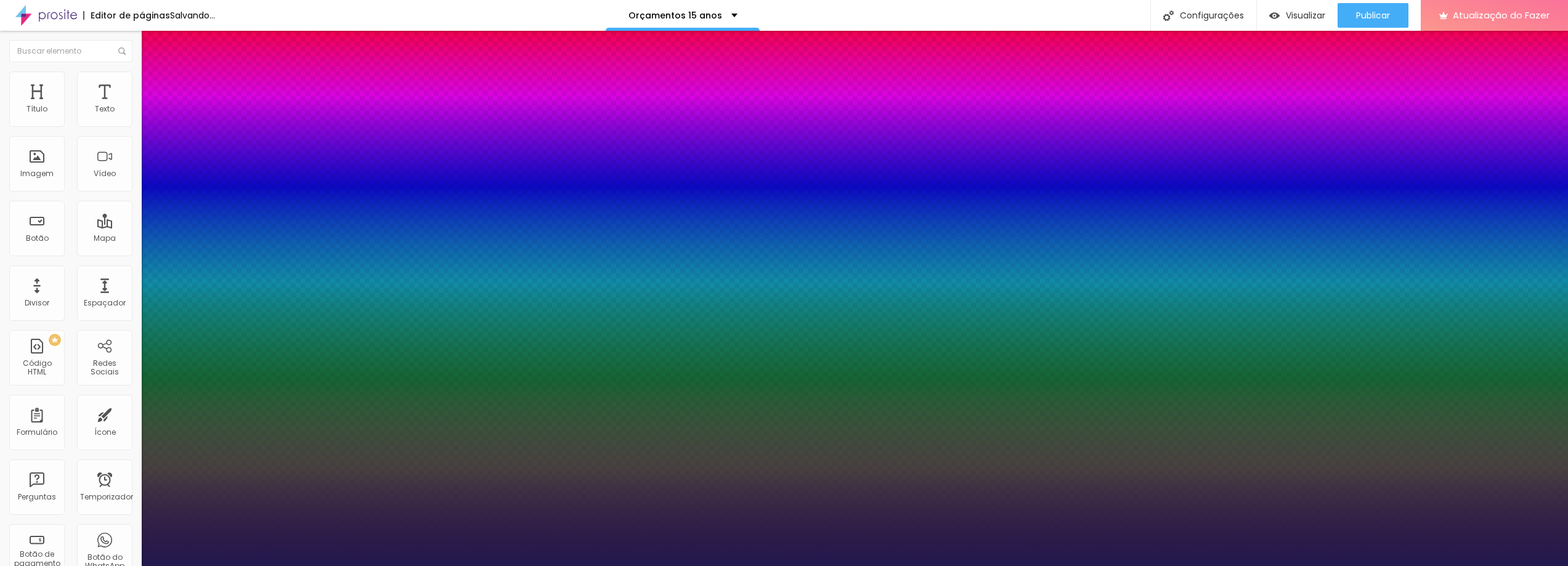
type input "1"
type input "54"
type input "1"
type input "55"
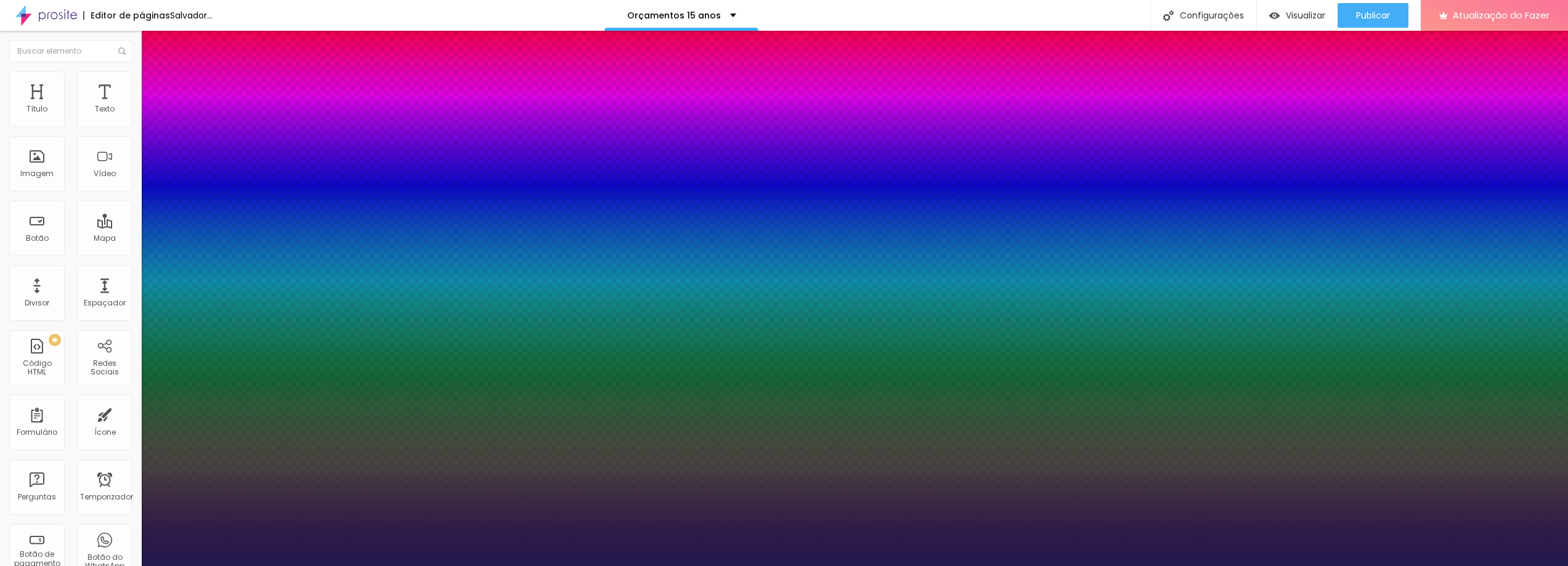
type input "55"
type input "1"
type input "54"
type input "1"
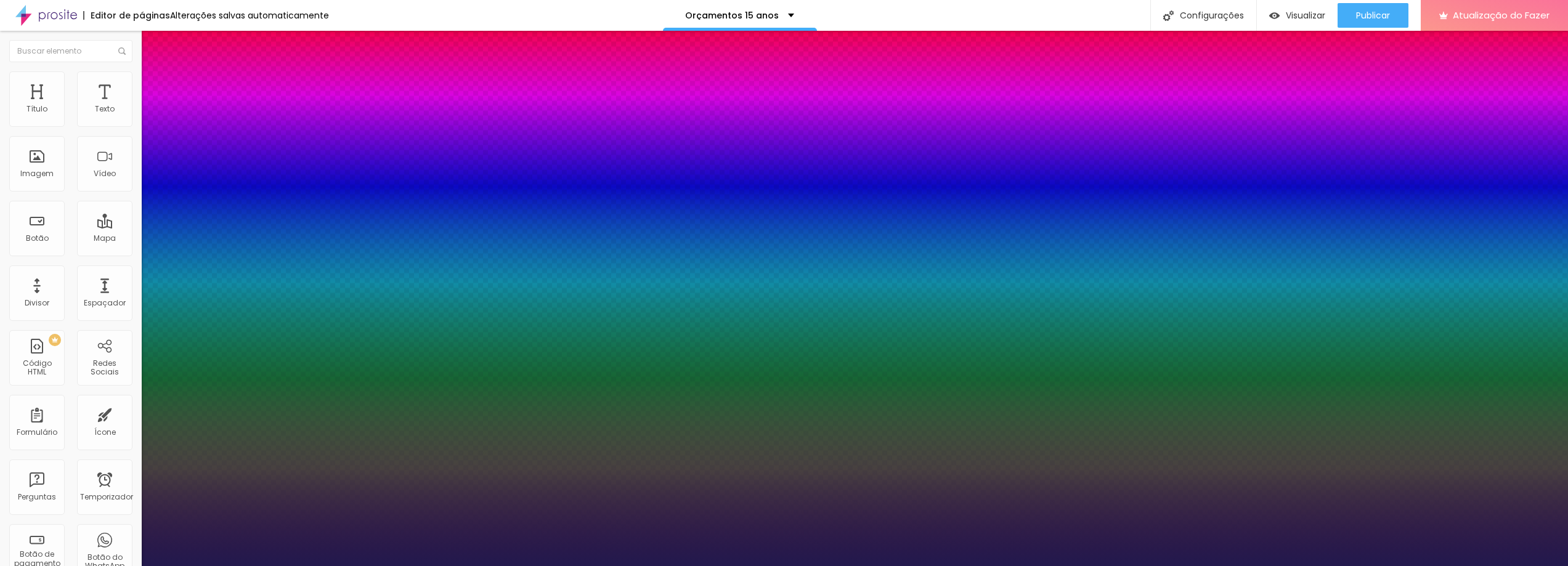
type input "52"
type input "1"
type input "51"
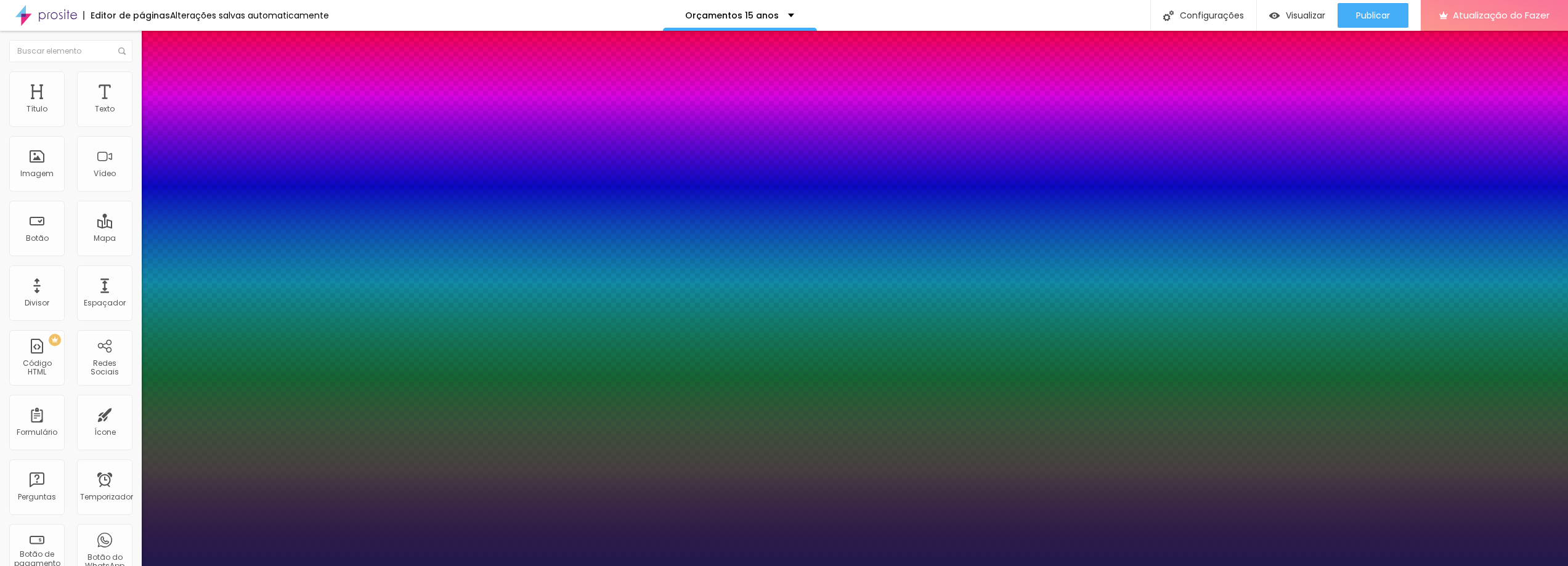
type input "1"
drag, startPoint x: 188, startPoint y: 350, endPoint x: 199, endPoint y: 350, distance: 11.0
type input "51"
type input "1"
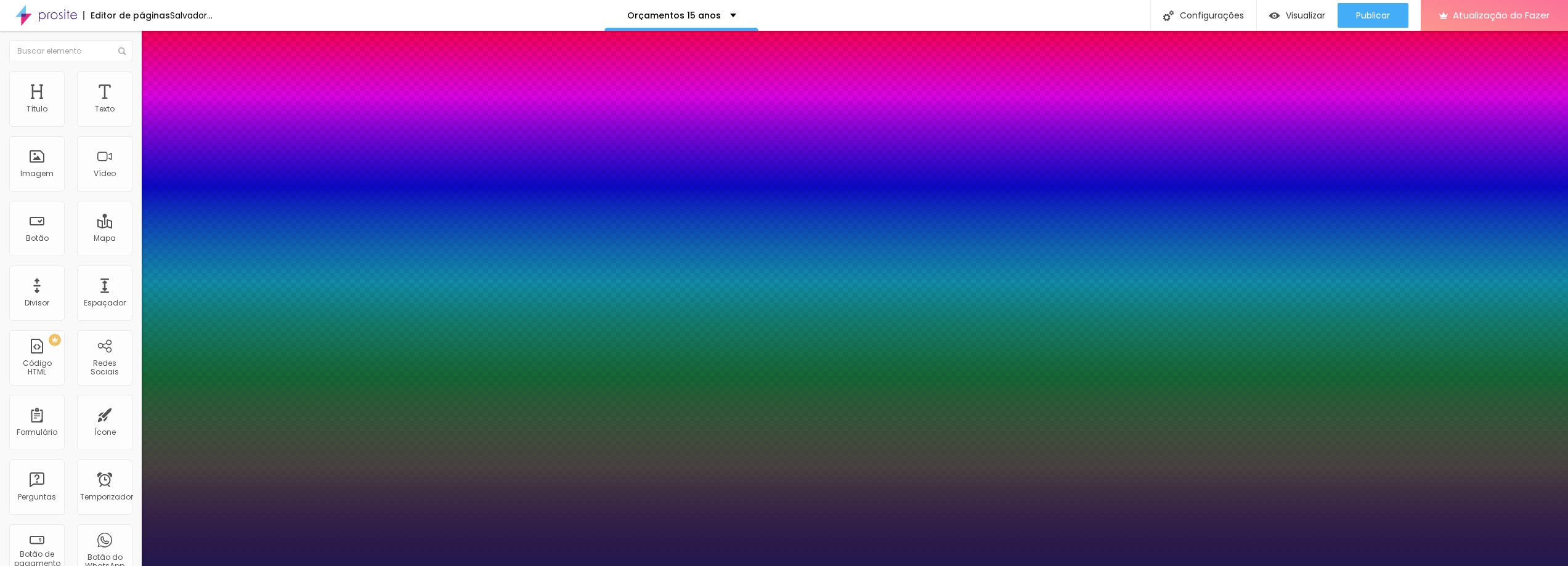
click at [864, 566] on div at bounding box center [784, 566] width 1568 height 0
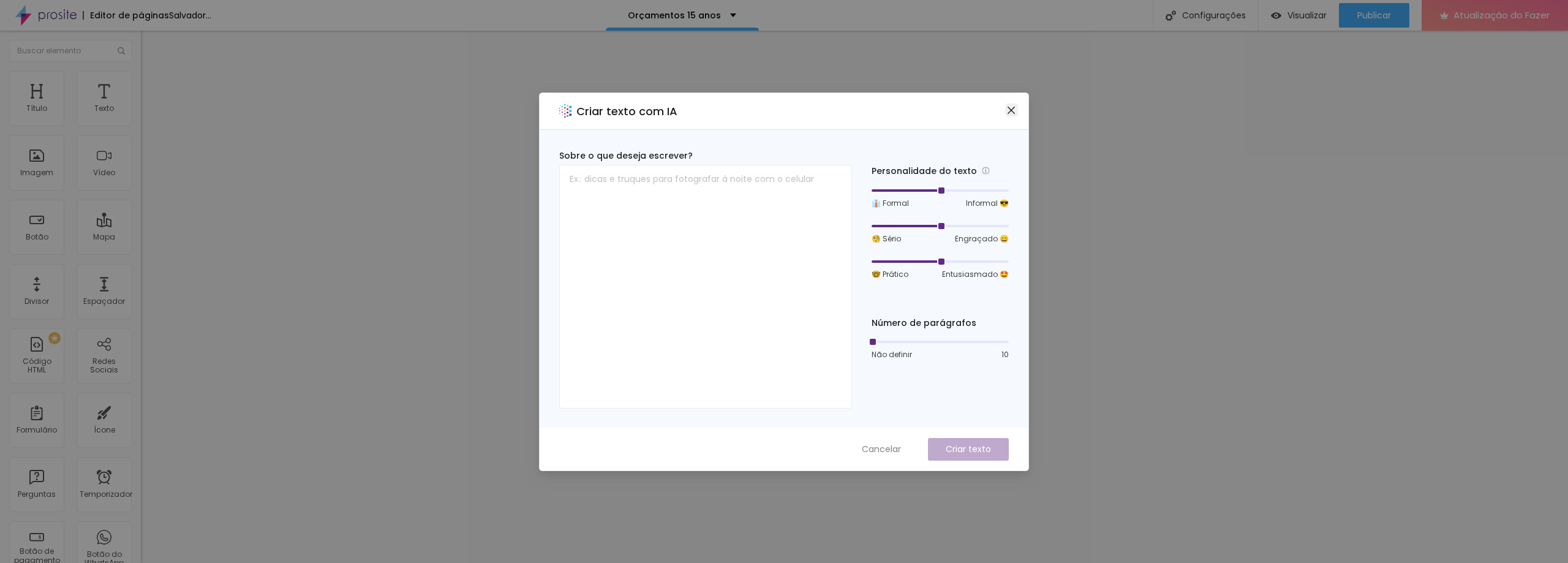
click at [1013, 110] on icon "fechar" at bounding box center [1011, 110] width 10 height 10
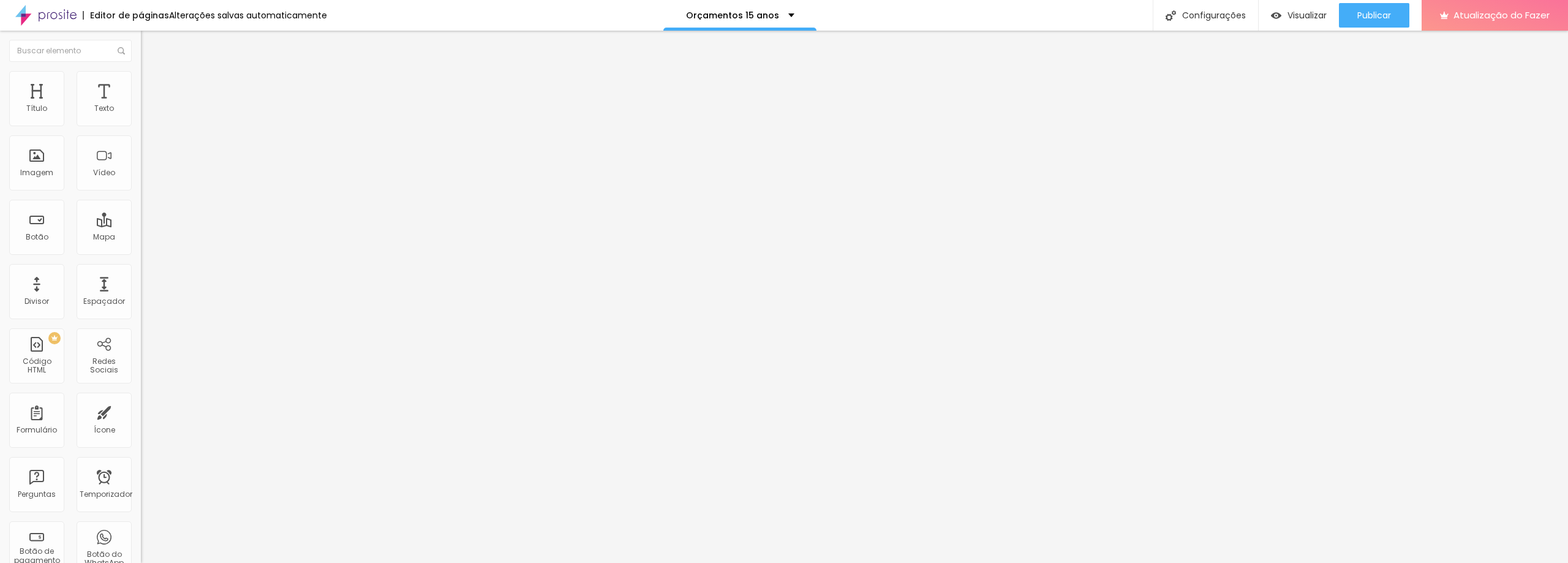
click at [152, 84] on font "Estilo" at bounding box center [161, 79] width 19 height 11
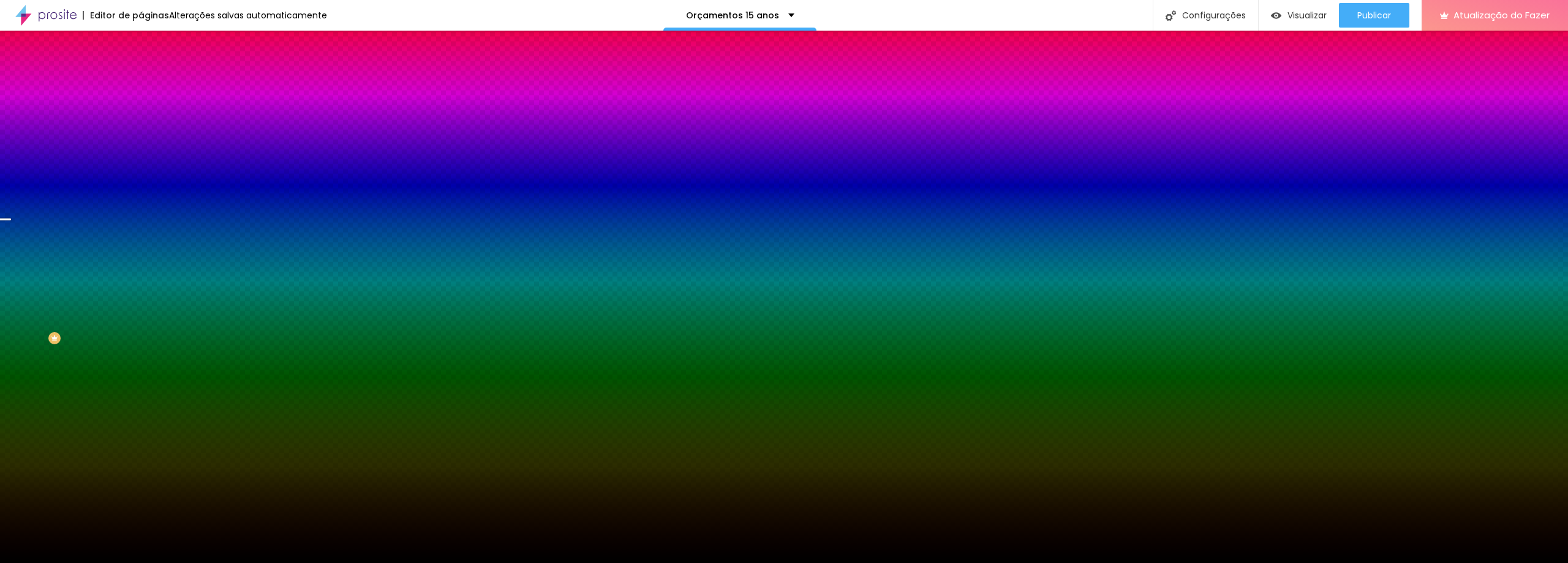
click at [148, 113] on font "Trocar imagem" at bounding box center [178, 108] width 60 height 11
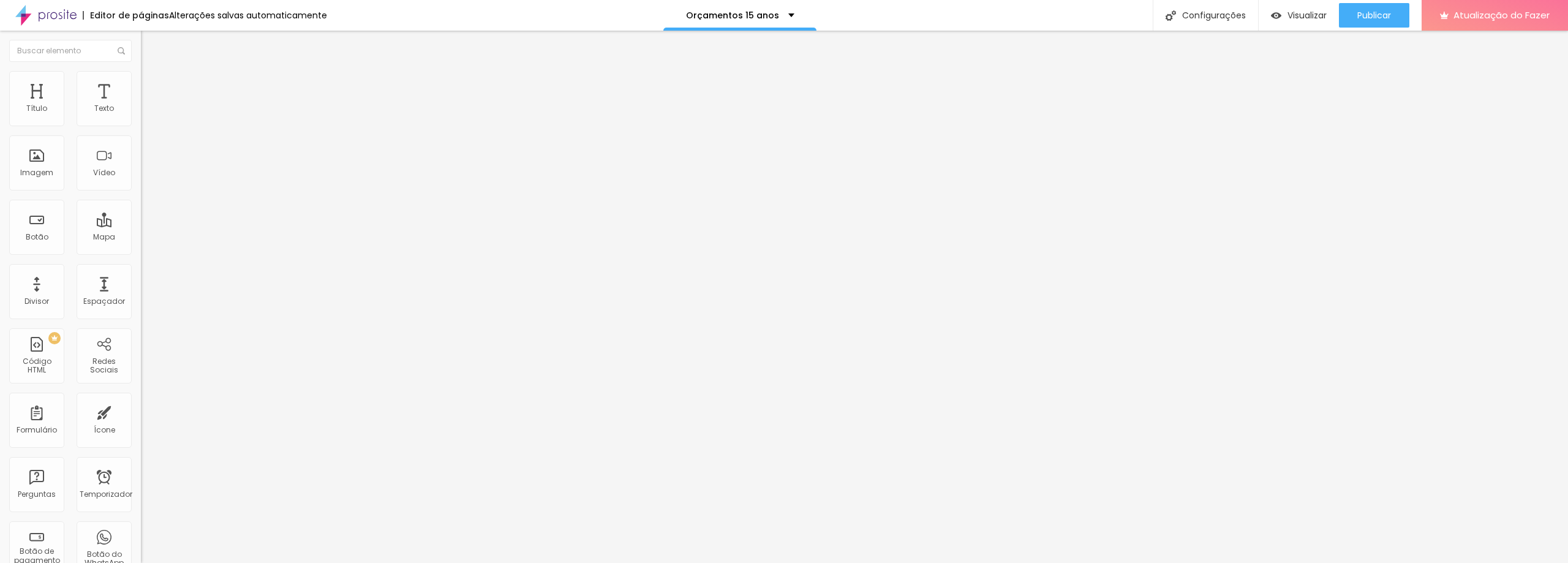
click at [140, 192] on font "Original" at bounding box center [155, 187] width 29 height 11
click at [140, 213] on span "Quadrado" at bounding box center [160, 209] width 40 height 11
click at [140, 206] on span "Padrão" at bounding box center [154, 202] width 28 height 11
click at [140, 218] on font "Quadrado" at bounding box center [160, 213] width 40 height 11
click at [140, 104] on div "Trocar imagem" at bounding box center [211, 101] width 140 height 9
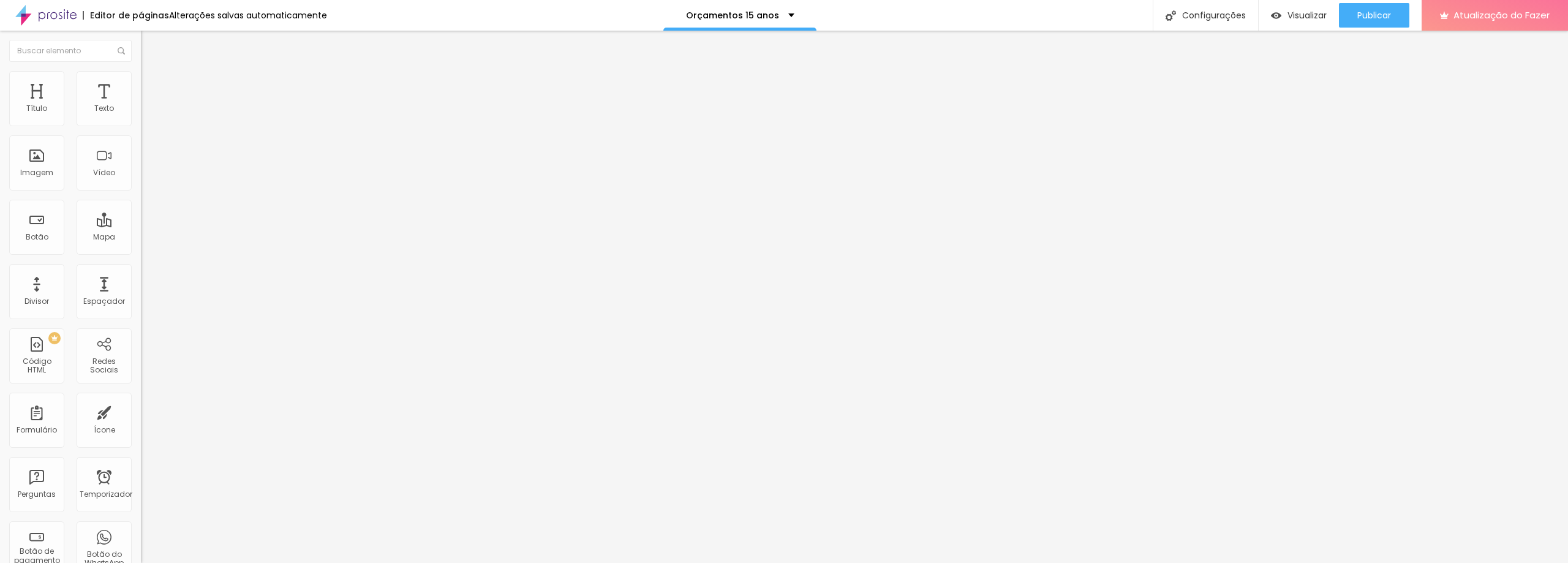
click at [140, 104] on div "Trocar imagem" at bounding box center [211, 101] width 140 height 9
drag, startPoint x: 76, startPoint y: 130, endPoint x: 74, endPoint y: 156, distance: 26.1
click at [140, 104] on div "Trocar imagem" at bounding box center [211, 101] width 140 height 9
drag, startPoint x: 74, startPoint y: 127, endPoint x: 74, endPoint y: 148, distance: 21.0
click at [140, 104] on div "Trocar imagem" at bounding box center [211, 101] width 140 height 9
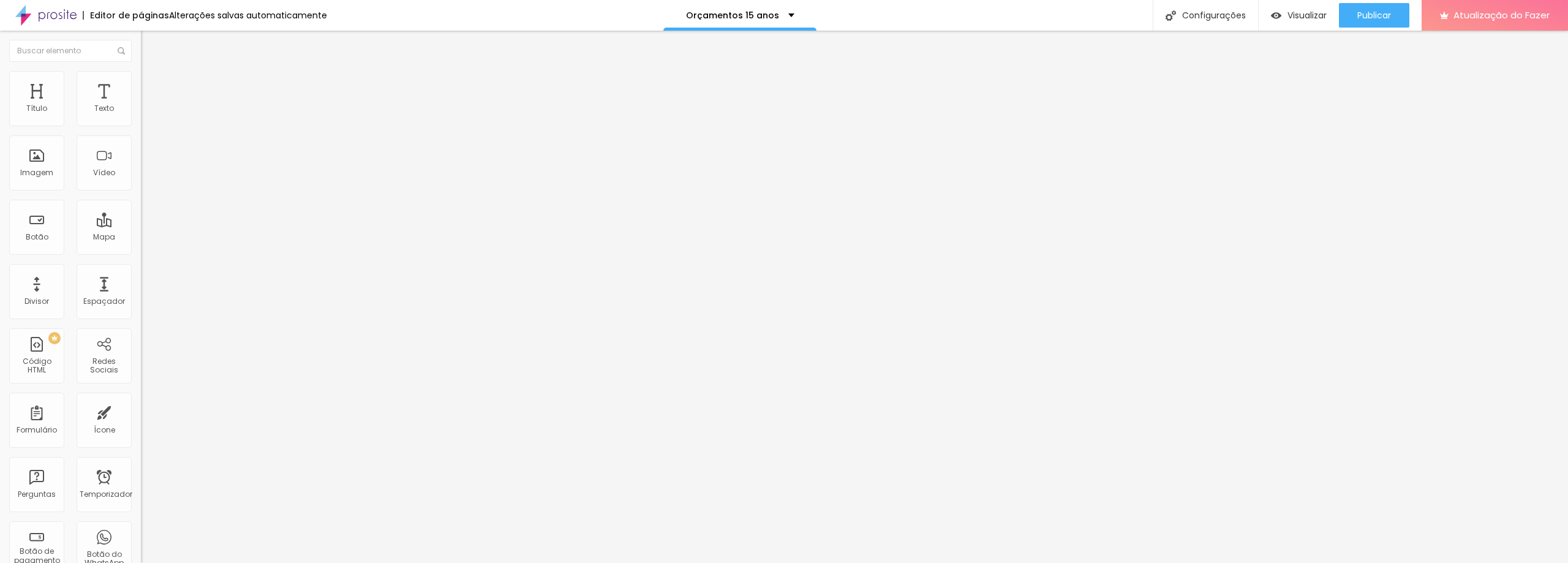
click at [152, 84] on font "Estilo" at bounding box center [161, 79] width 19 height 11
type input "5"
type input "48"
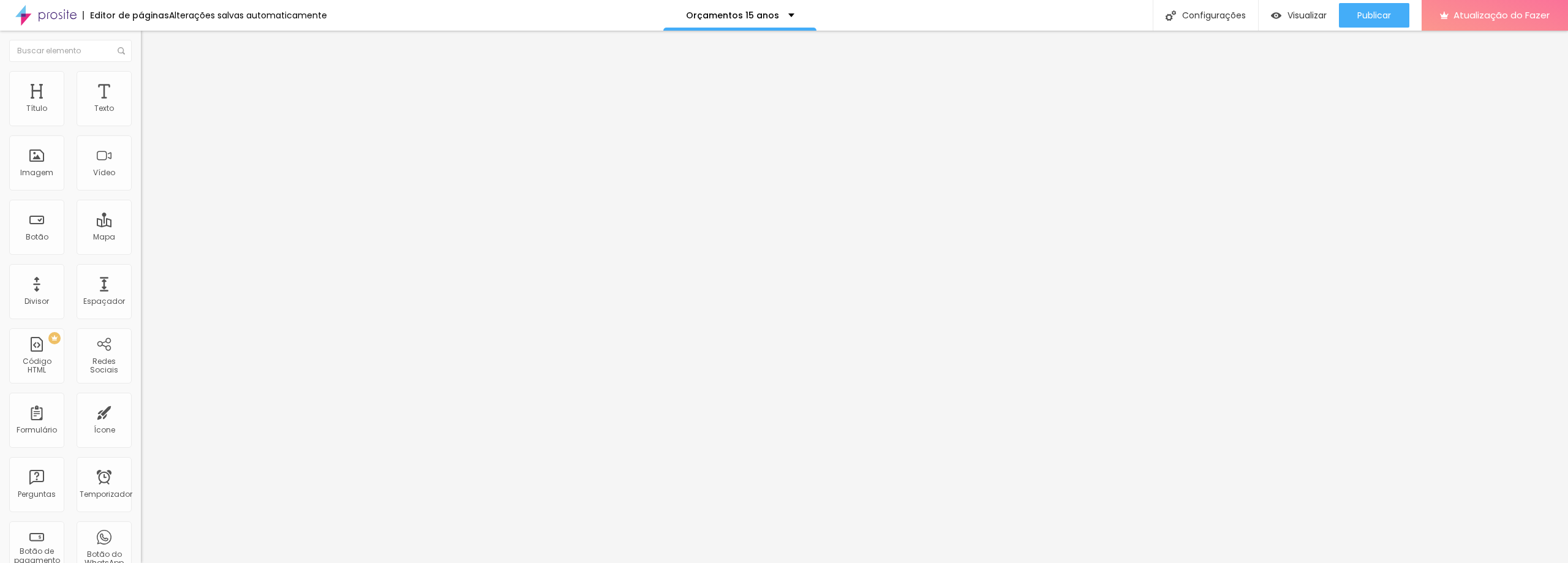
type input "94"
type input "99"
type input "100"
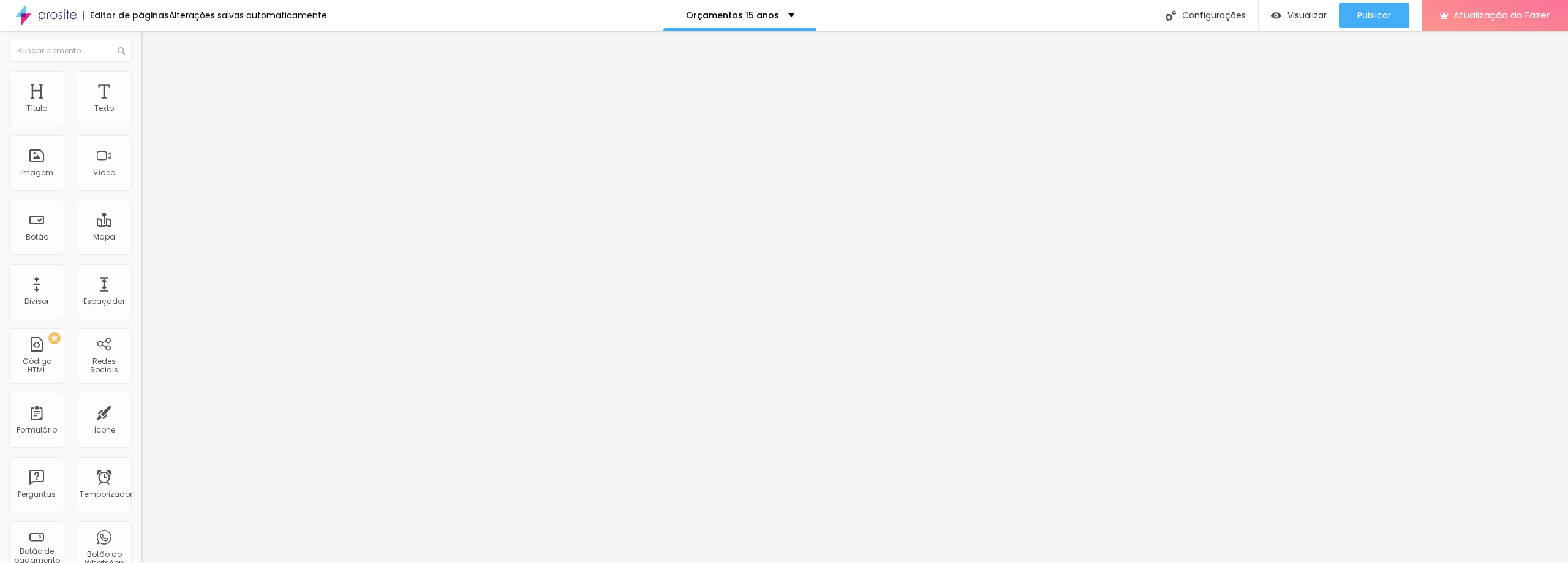
type input "100"
type input "110"
type input "166"
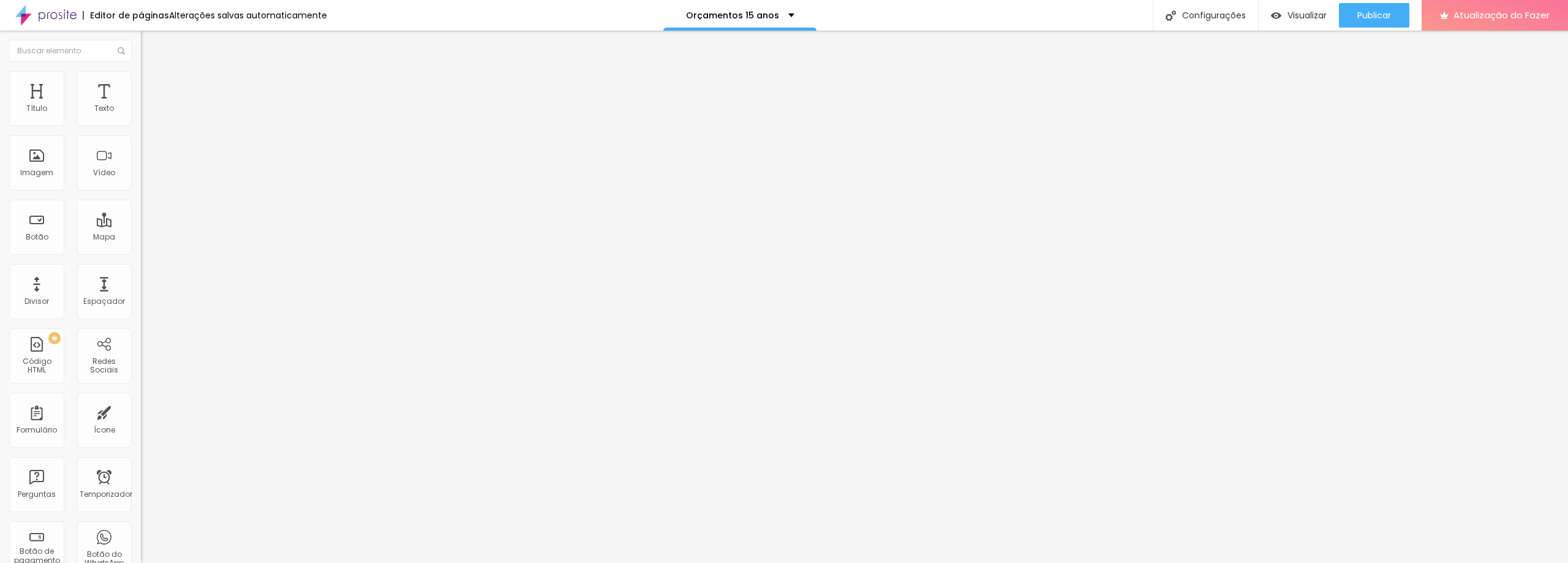
type input "176"
type input "138"
type input "0"
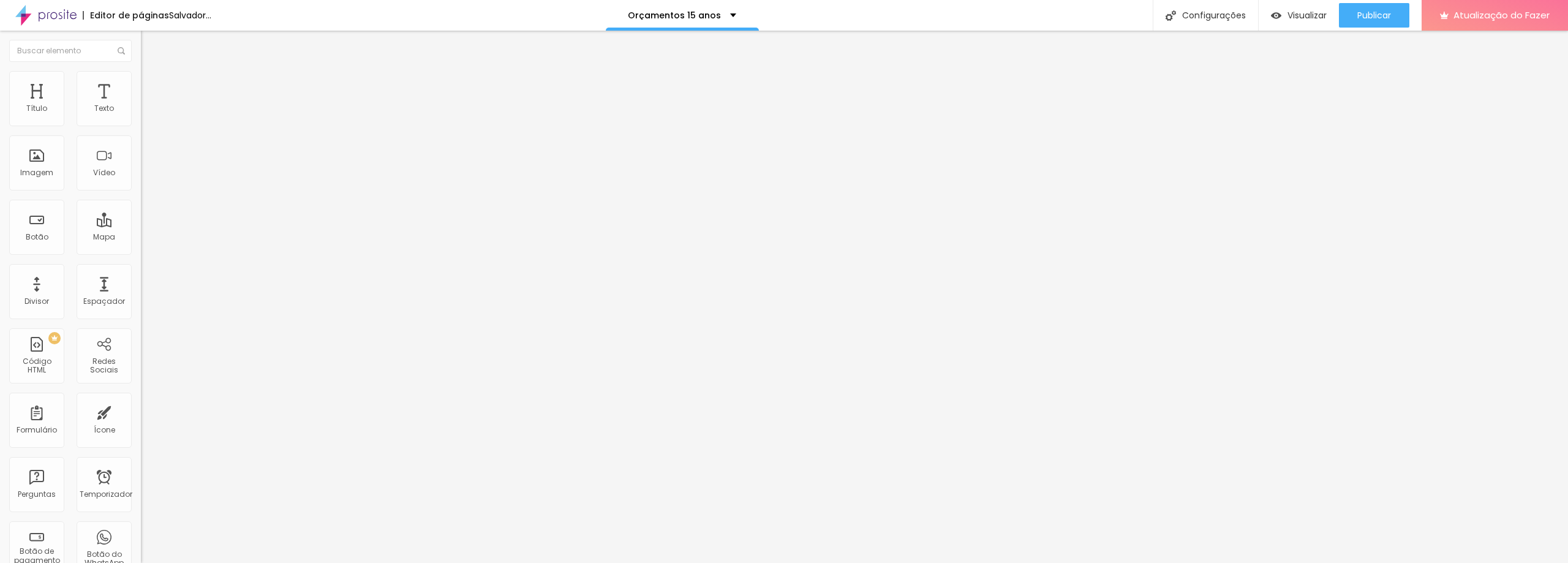
type input "0"
drag, startPoint x: 26, startPoint y: 155, endPoint x: 13, endPoint y: 157, distance: 13.2
click at [140, 269] on input "range" at bounding box center [180, 274] width 79 height 10
click at [152, 86] on font "Avançado" at bounding box center [172, 92] width 40 height 11
click at [140, 80] on li "Estilo" at bounding box center [211, 77] width 140 height 12
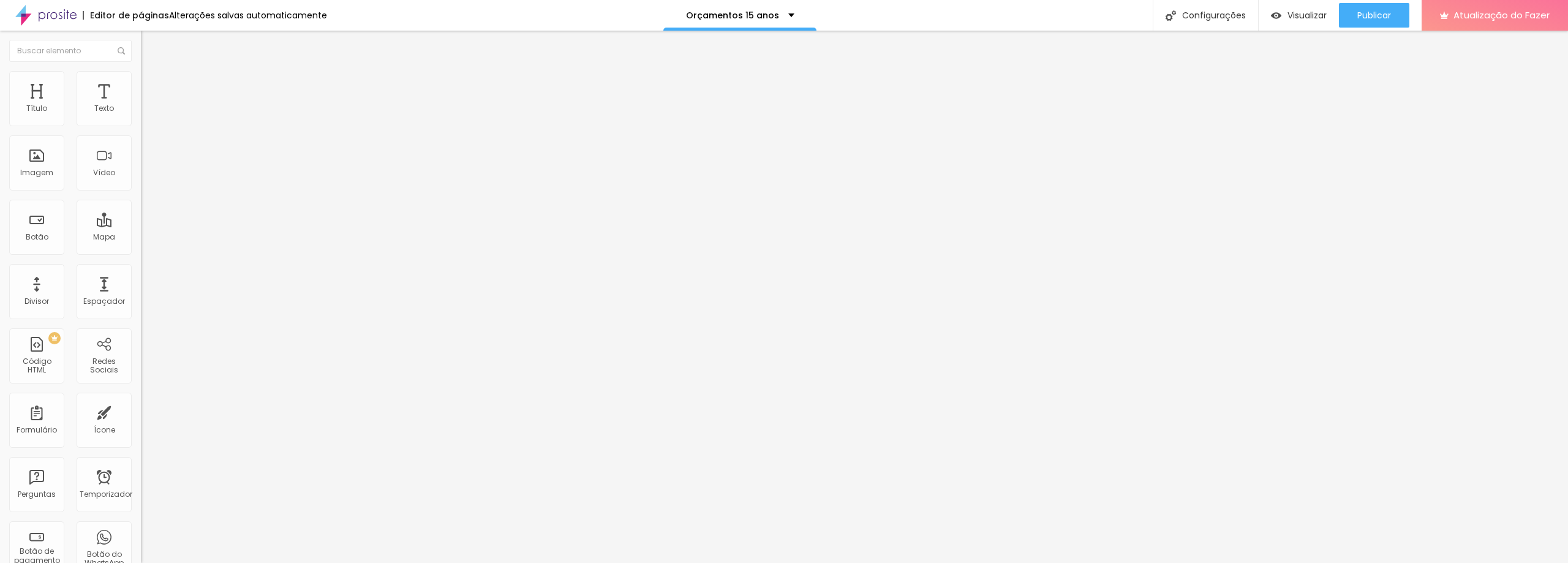
type input "95"
type input "80"
type input "70"
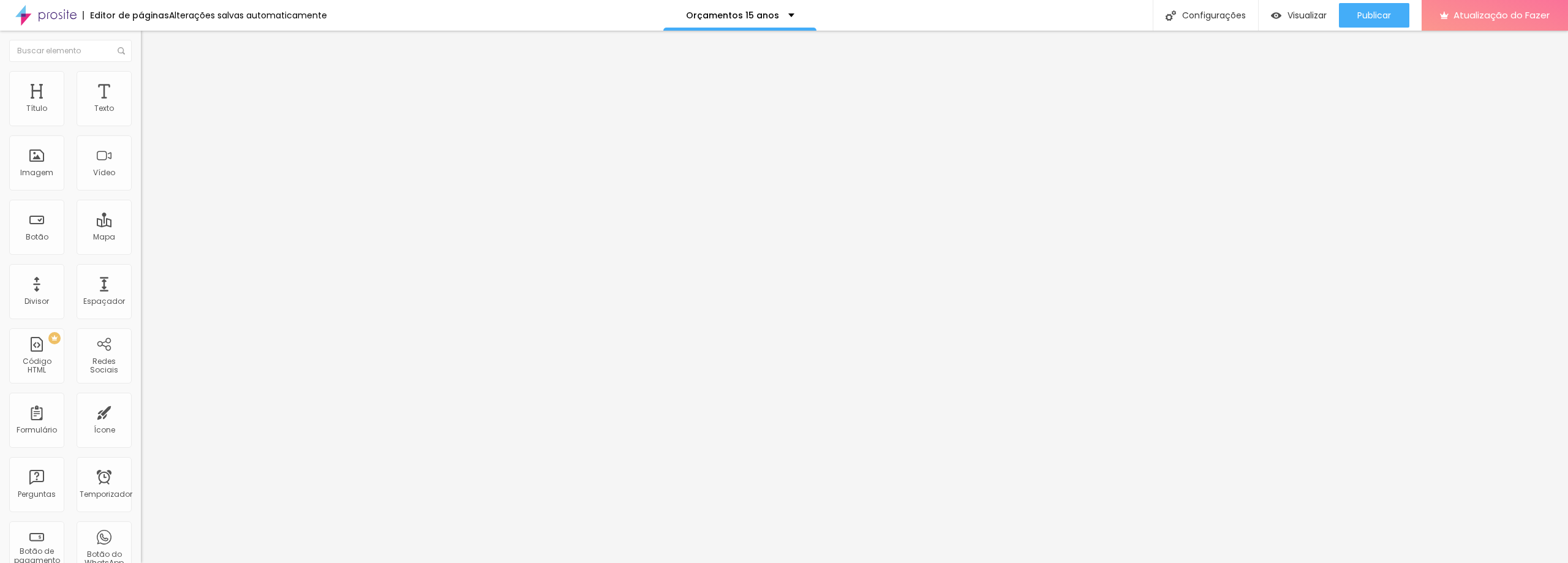
type input "70"
type input "65"
type input "60"
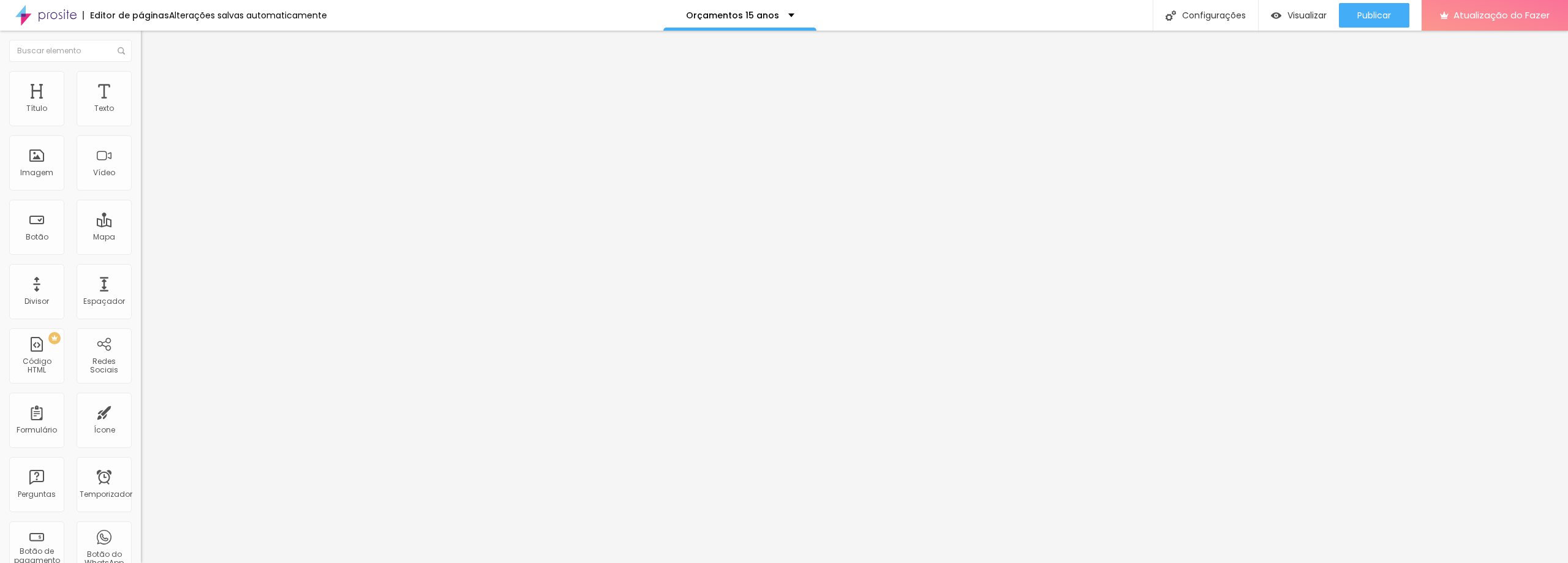
type input "55"
type input "50"
drag, startPoint x: 124, startPoint y: 131, endPoint x: 65, endPoint y: 141, distance: 59.8
type input "50"
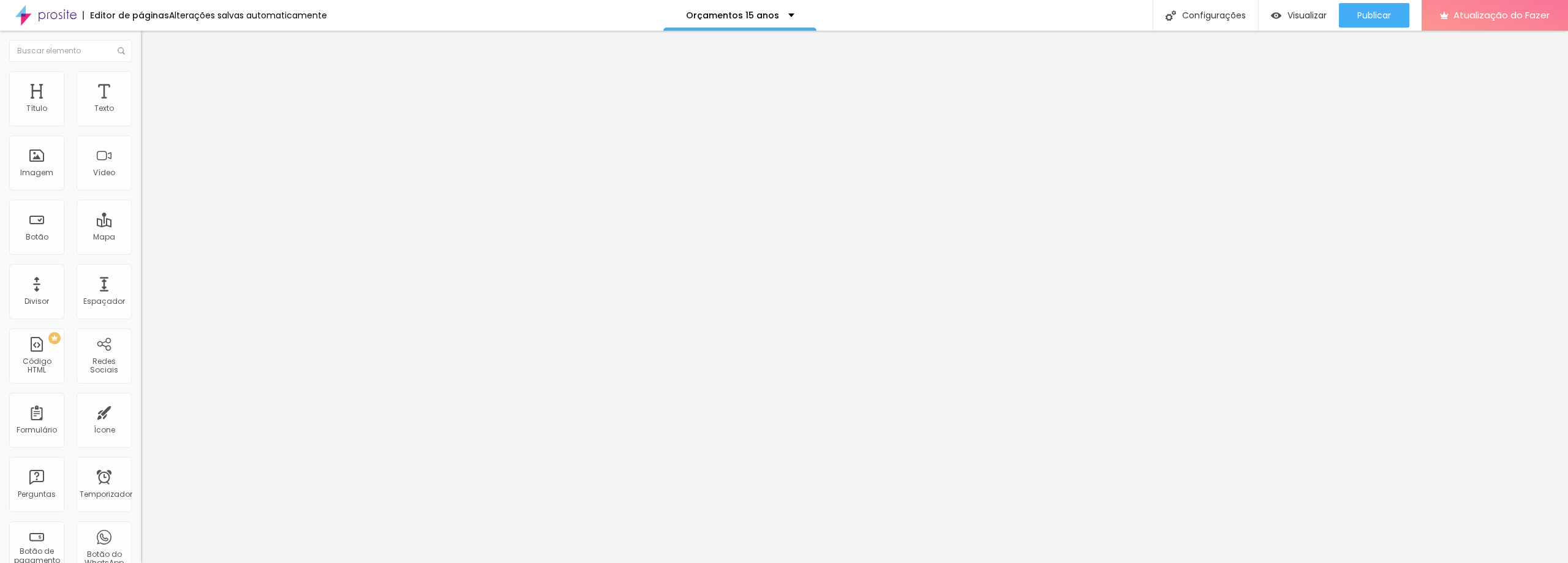
click at [140, 125] on input "range" at bounding box center [180, 120] width 79 height 10
click at [40, 106] on font "Título" at bounding box center [36, 109] width 20 height 11
click at [81, 102] on div "Texto" at bounding box center [104, 99] width 55 height 55
click at [146, 114] on icon "button" at bounding box center [149, 110] width 7 height 7
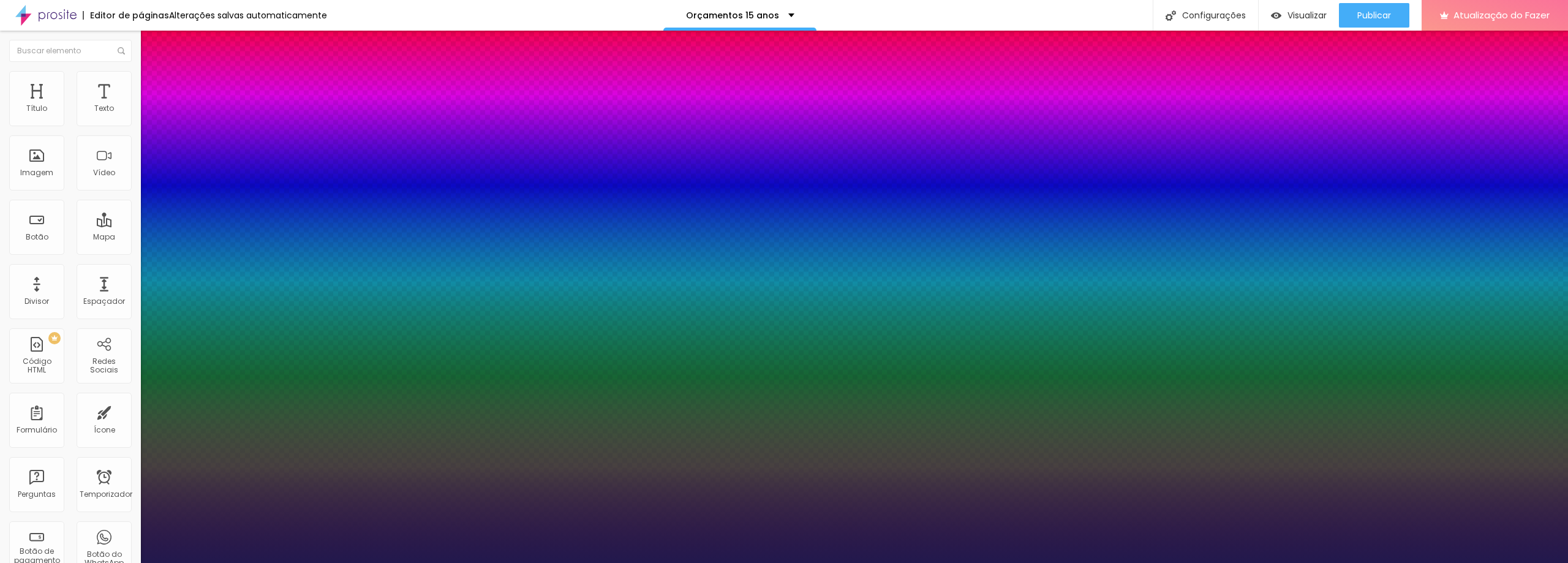
type input "1"
type input "20"
type input "1"
type input "21"
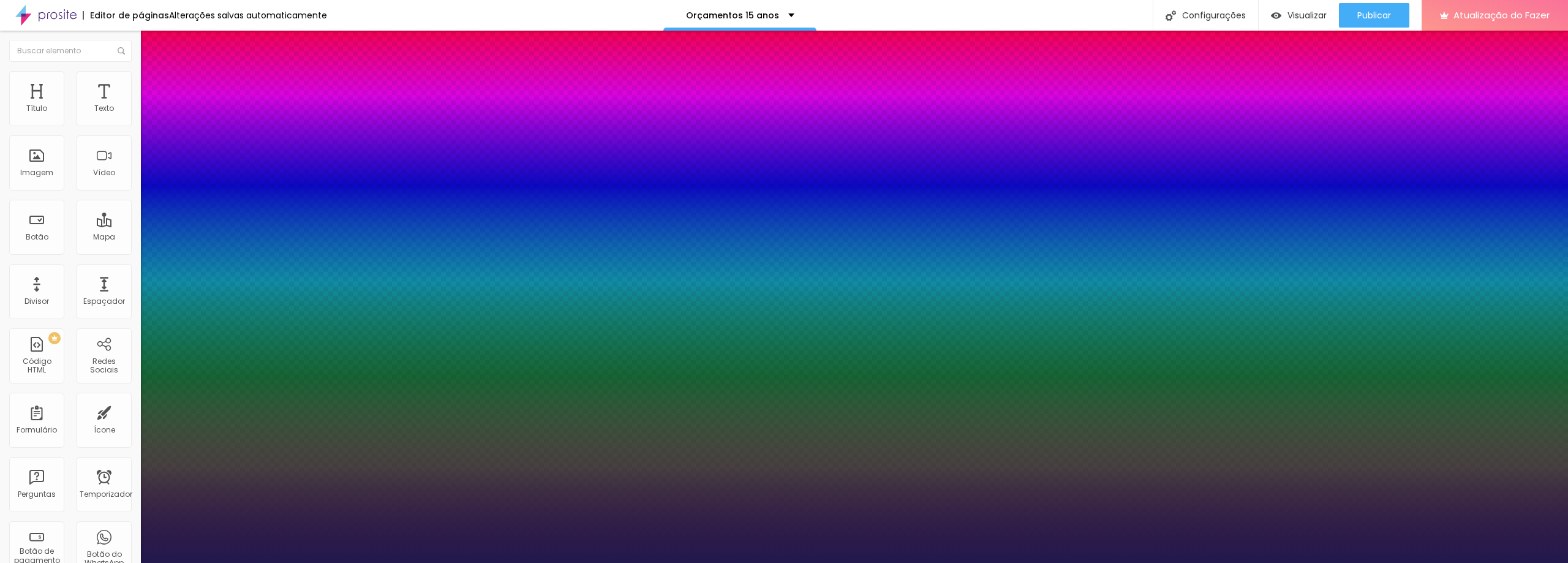
type input "21"
type input "1"
type input "20"
type input "1"
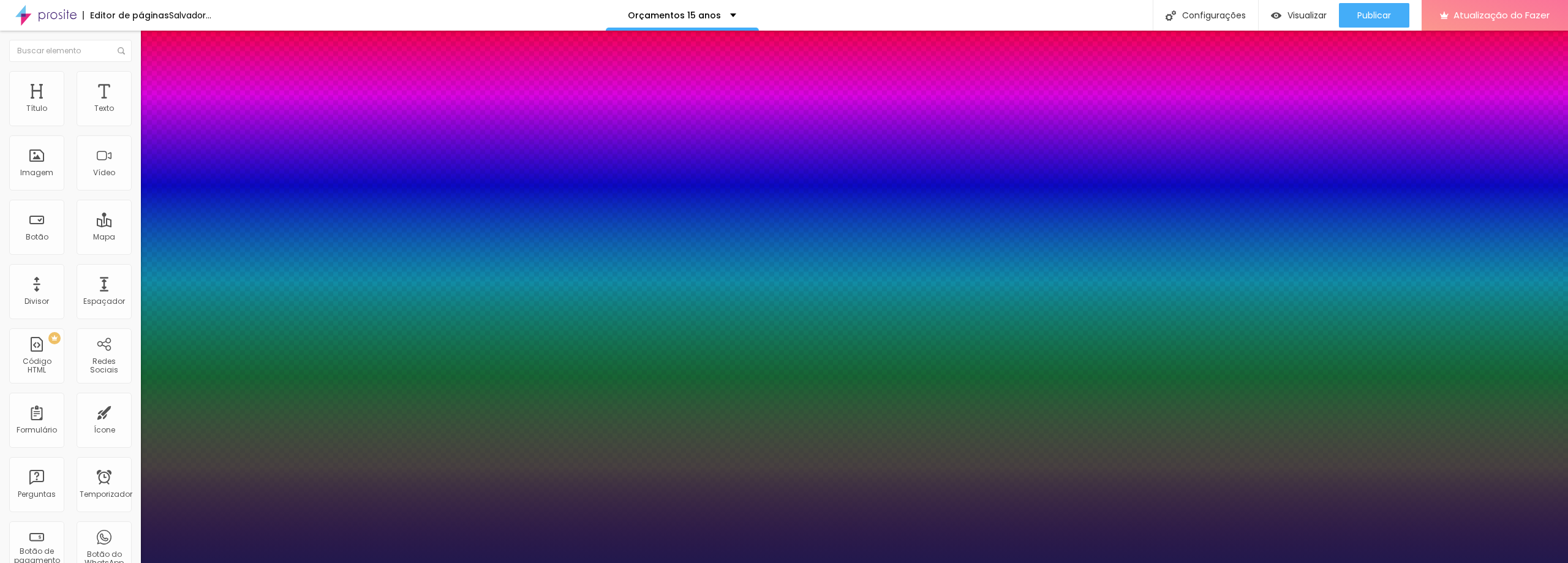
type input "19"
type input "1"
type input "18"
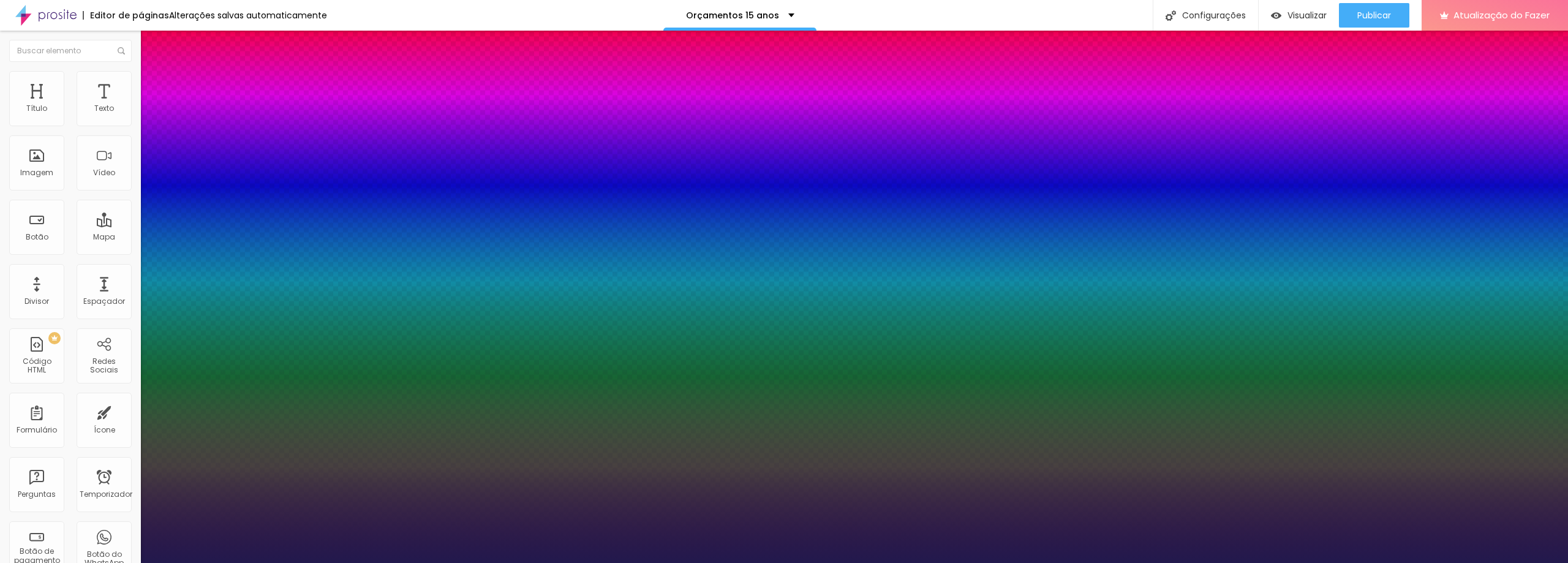
type input "1"
type input "18"
type input "1"
click at [1246, 563] on div at bounding box center [784, 563] width 1568 height 0
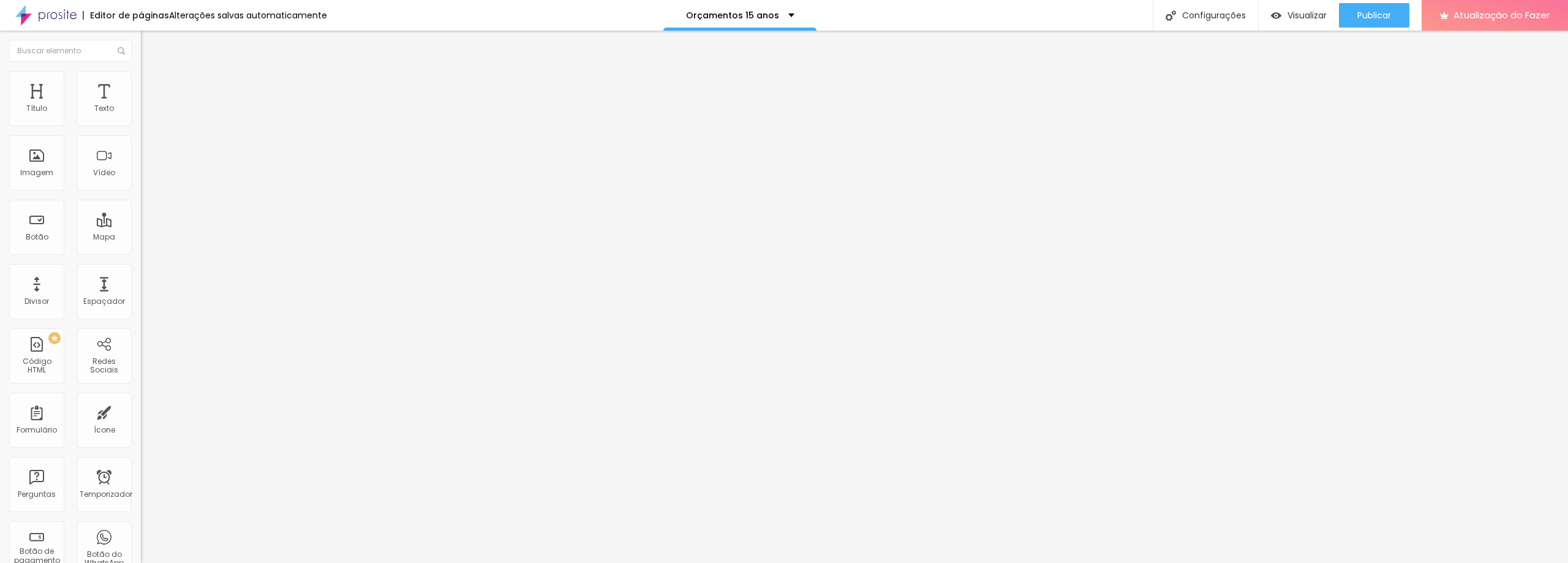
click at [152, 84] on font "Estilo" at bounding box center [161, 79] width 19 height 11
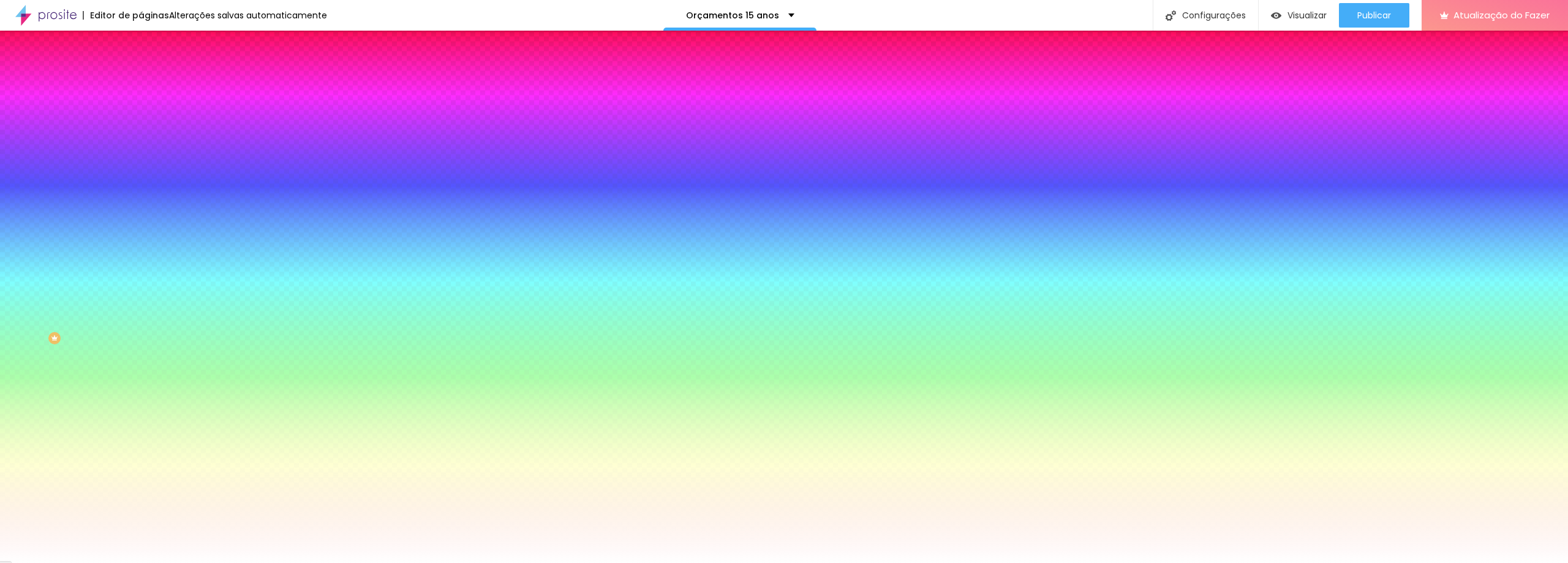
click at [152, 87] on font "Avançado" at bounding box center [172, 92] width 40 height 11
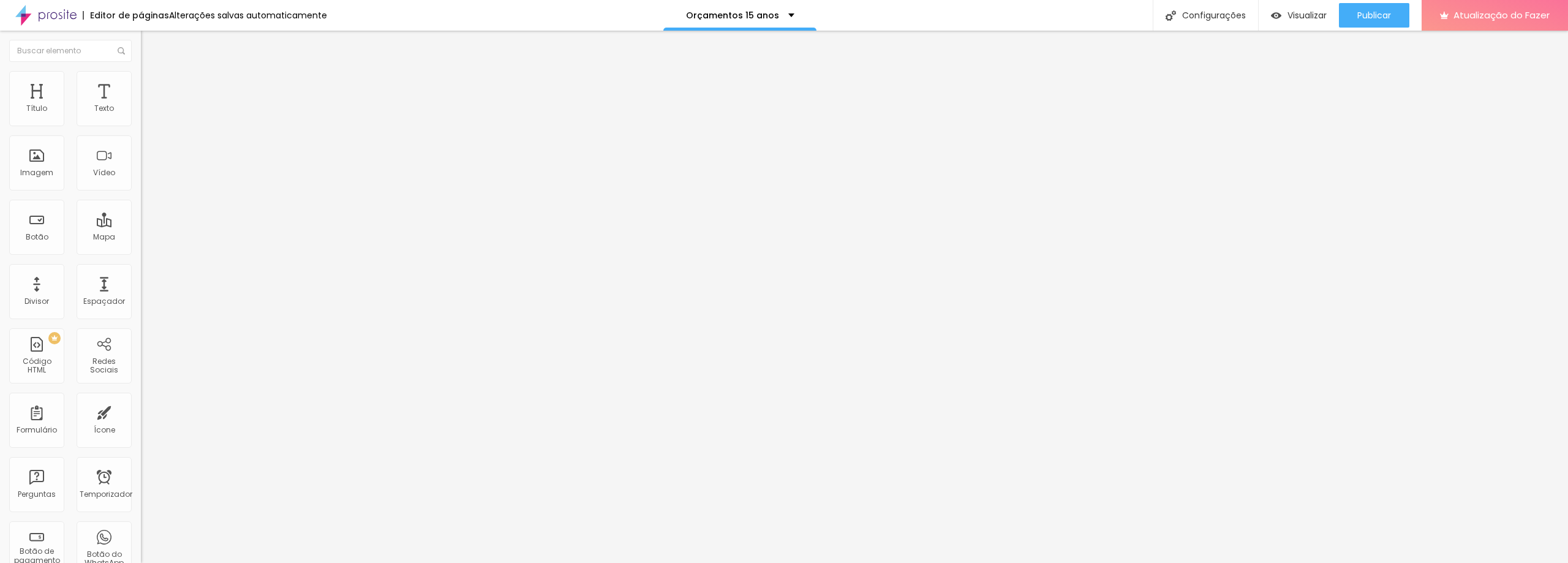
click at [152, 72] on font "Conteúdo" at bounding box center [171, 68] width 38 height 11
click at [1308, 15] on font "Visualizar" at bounding box center [1308, 15] width 39 height 12
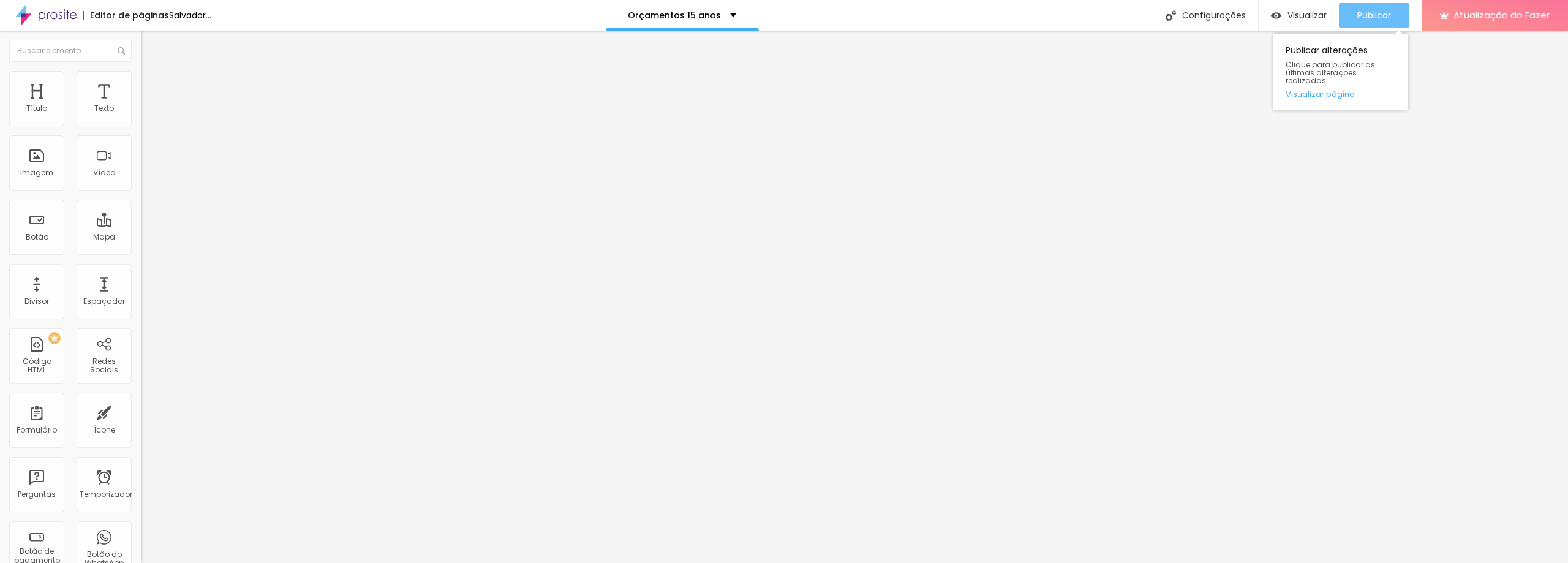
click at [1371, 12] on font "Publicar" at bounding box center [1374, 15] width 34 height 12
